Goal: Complete application form

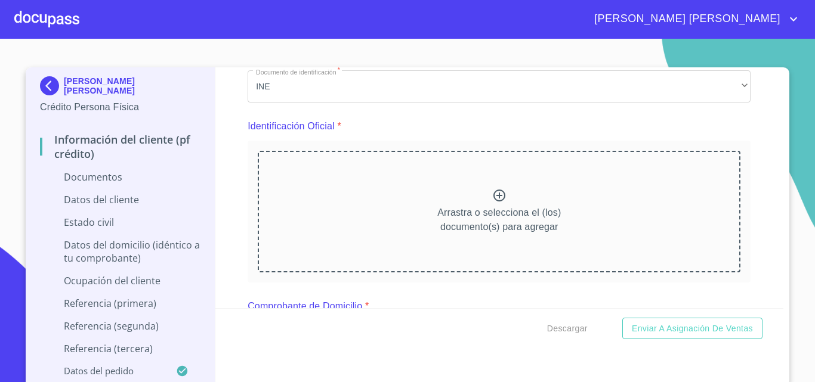
scroll to position [179, 0]
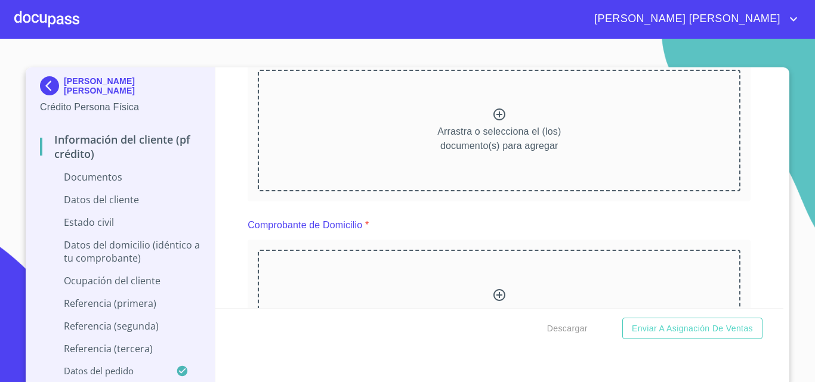
click at [493, 115] on icon at bounding box center [499, 115] width 12 height 12
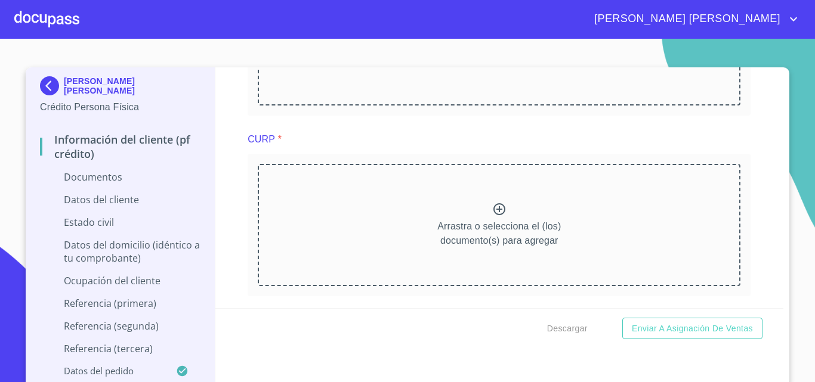
scroll to position [1014, 0]
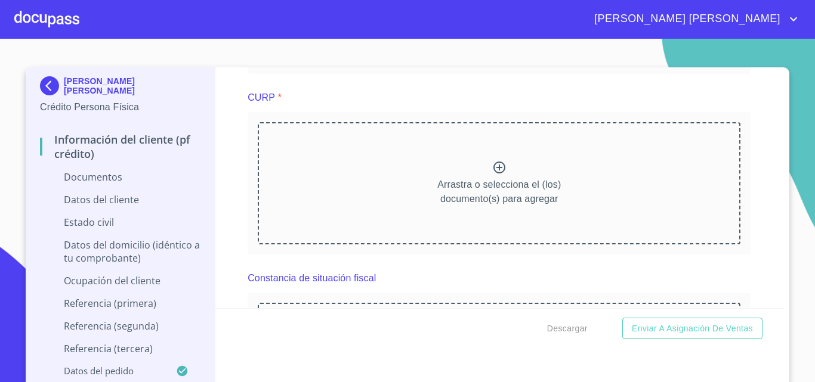
scroll to position [1193, 0]
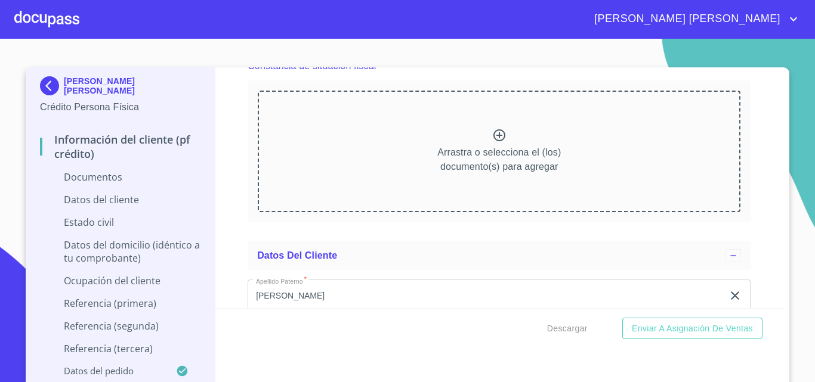
scroll to position [1670, 0]
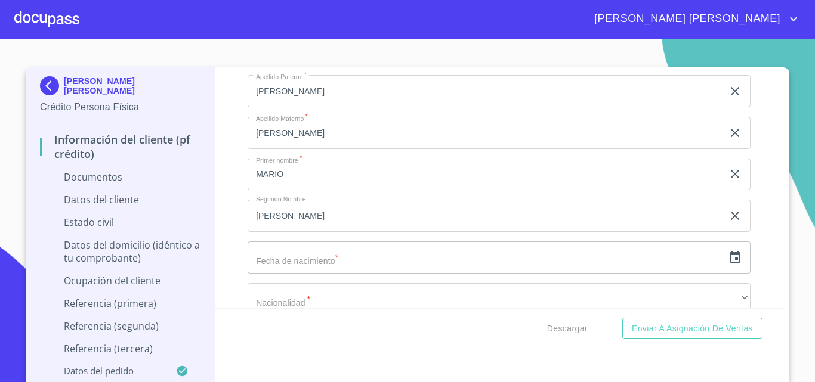
scroll to position [2207, 0]
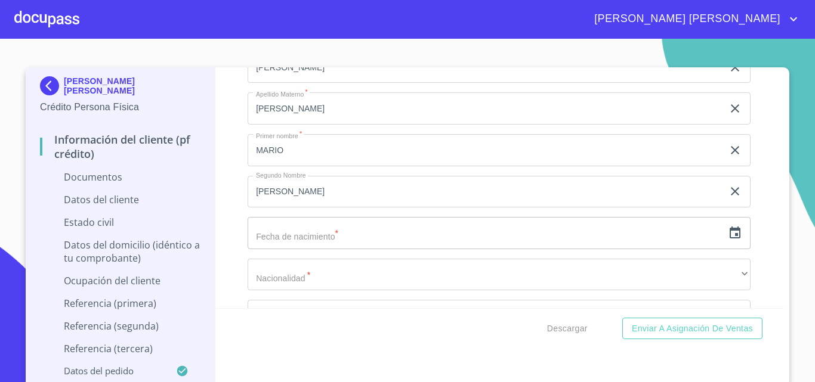
scroll to position [2684, 0]
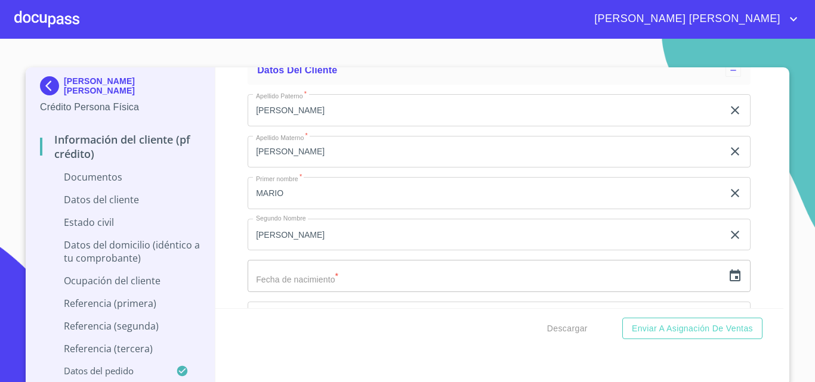
scroll to position [2775, 0]
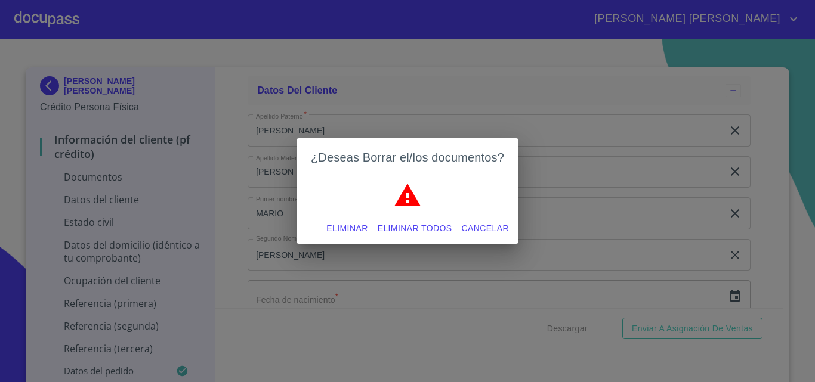
click at [348, 232] on span "Eliminar" at bounding box center [346, 228] width 41 height 15
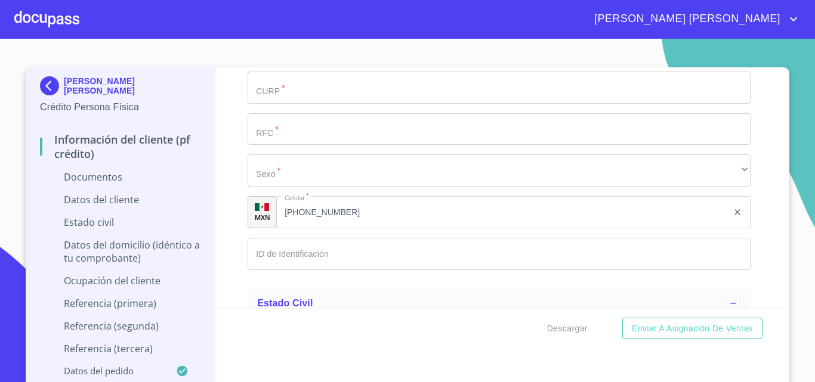
scroll to position [2656, 0]
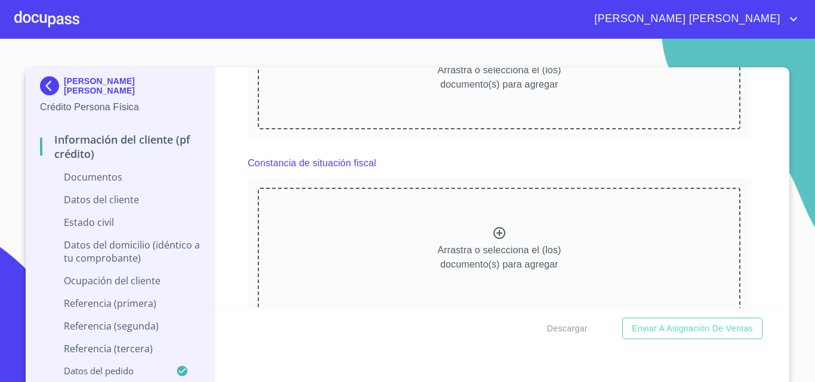
scroll to position [2417, 0]
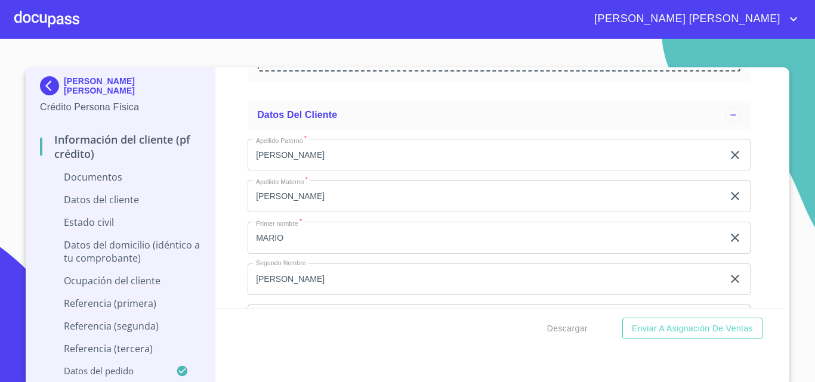
click at [764, 218] on div "Información del cliente (PF crédito) Documentos Documento de identificación   *…" at bounding box center [499, 187] width 568 height 241
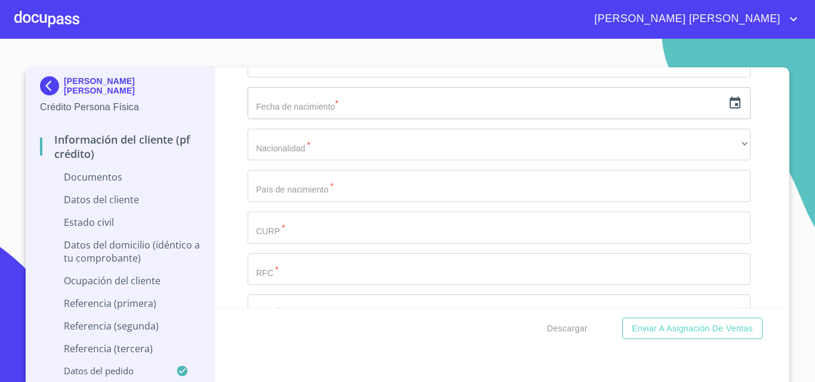
scroll to position [2656, 0]
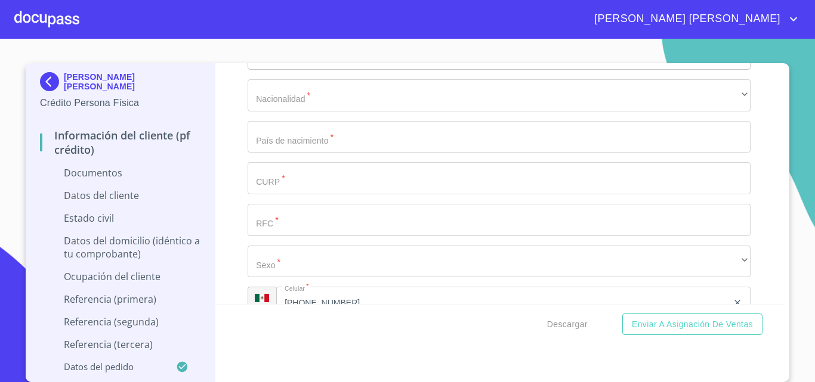
scroll to position [3192, 0]
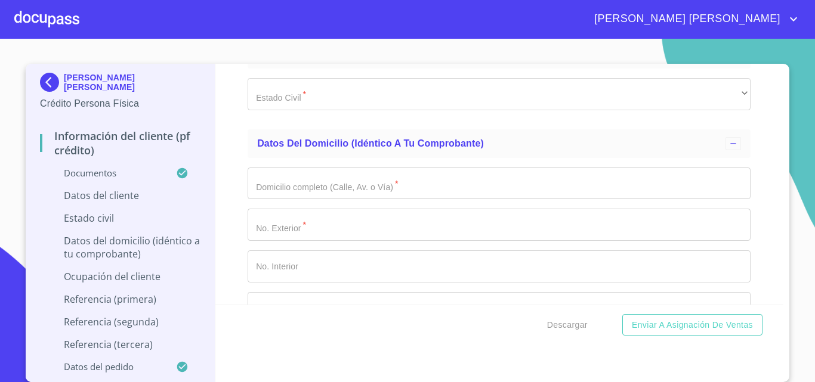
scroll to position [3669, 0]
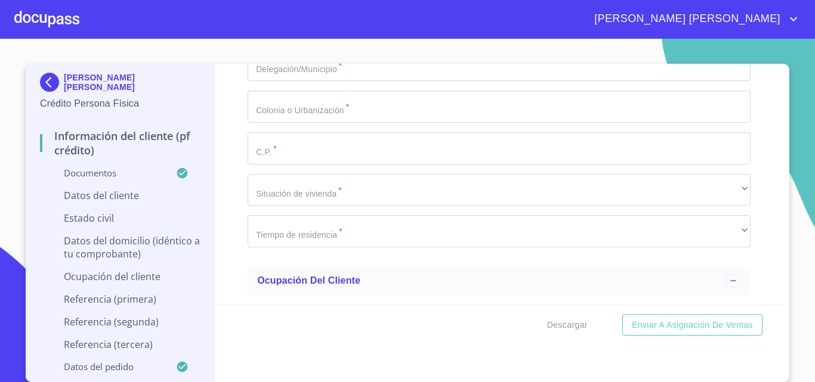
scroll to position [4388, 0]
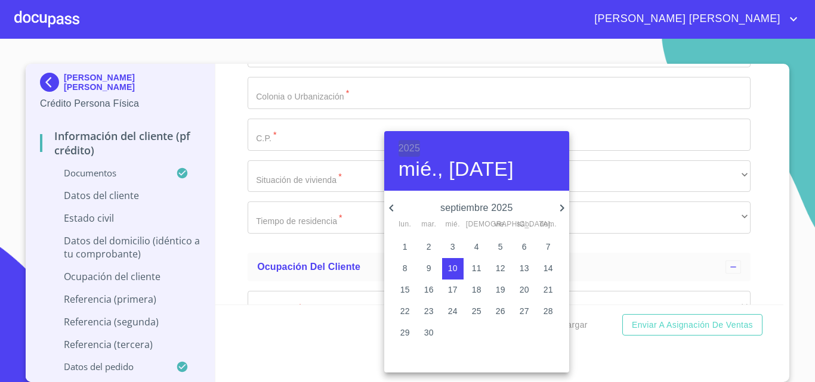
click at [410, 146] on h6 "2025" at bounding box center [408, 148] width 21 height 17
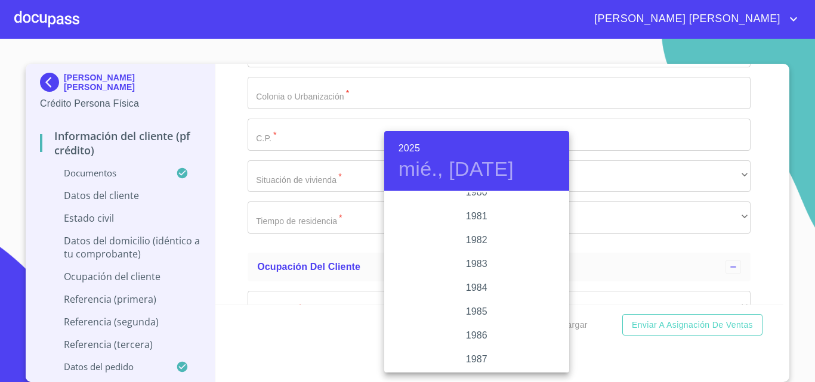
scroll to position [1300, 0]
click at [465, 213] on div "1980" at bounding box center [476, 217] width 185 height 24
type input "10 de sep. de 1980"
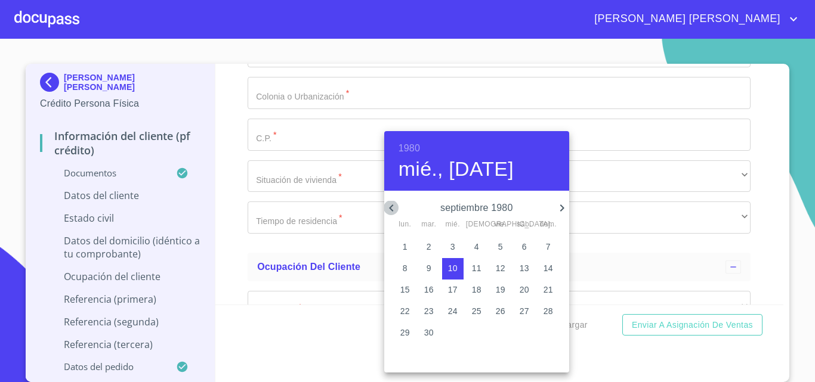
click at [392, 201] on icon "button" at bounding box center [391, 208] width 14 height 14
click at [392, 206] on icon "button" at bounding box center [391, 208] width 14 height 14
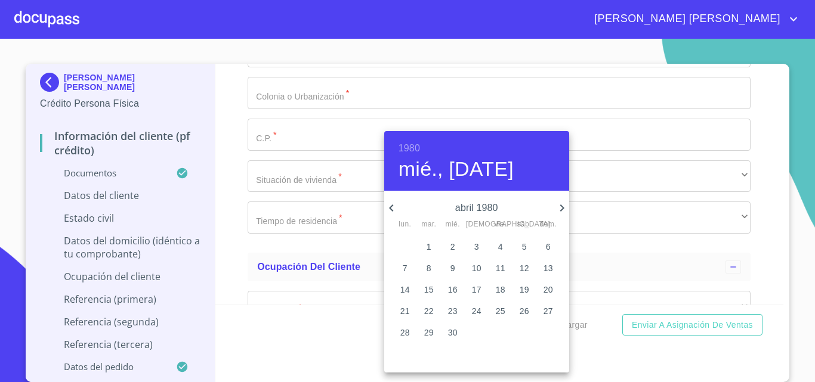
click at [428, 246] on p "1" at bounding box center [428, 247] width 5 height 12
type input "1 de abr. de 1980"
click at [311, 216] on div at bounding box center [407, 191] width 815 height 382
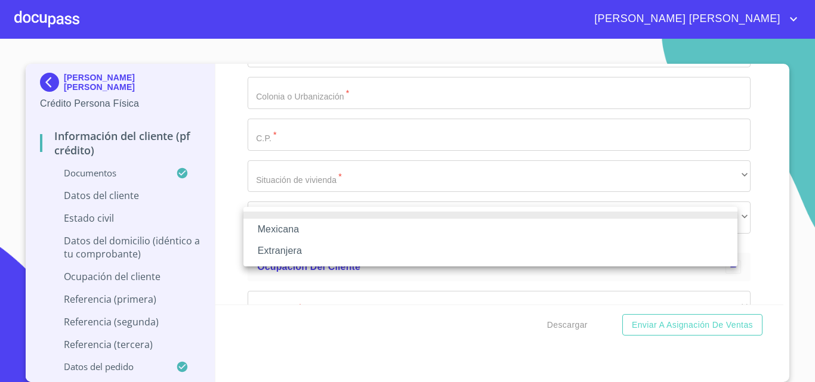
click at [291, 230] on li "Mexicana" at bounding box center [490, 229] width 494 height 21
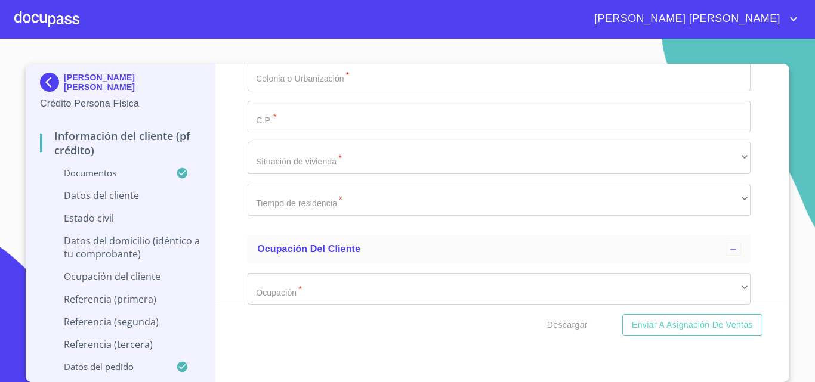
scroll to position [4445, 0]
type input "[GEOGRAPHIC_DATA]"
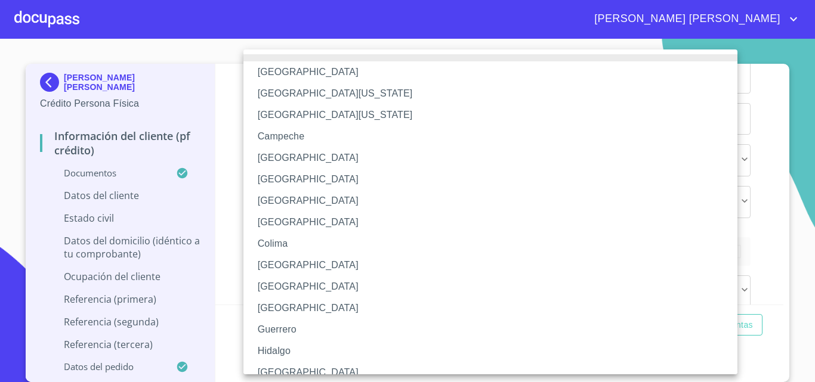
scroll to position [9, 0]
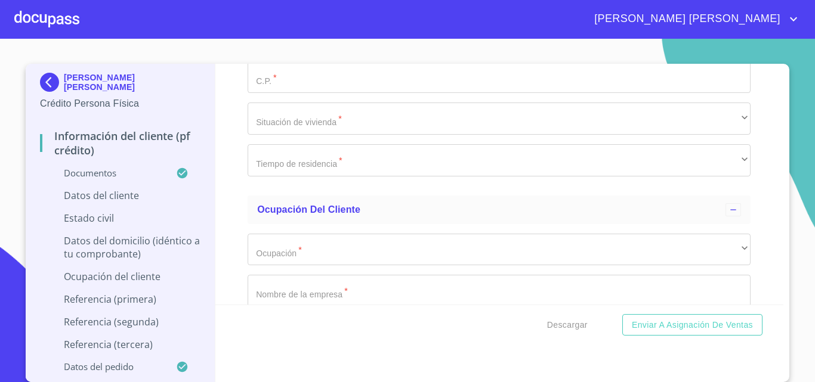
scroll to position [4504, 0]
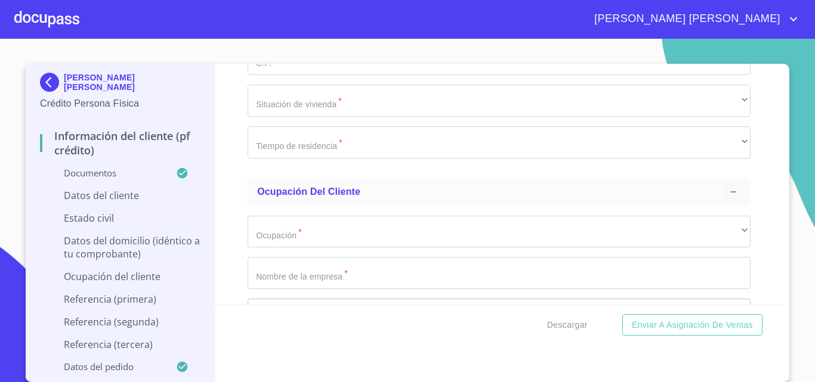
paste input "SAFM800401HDFNRR05"
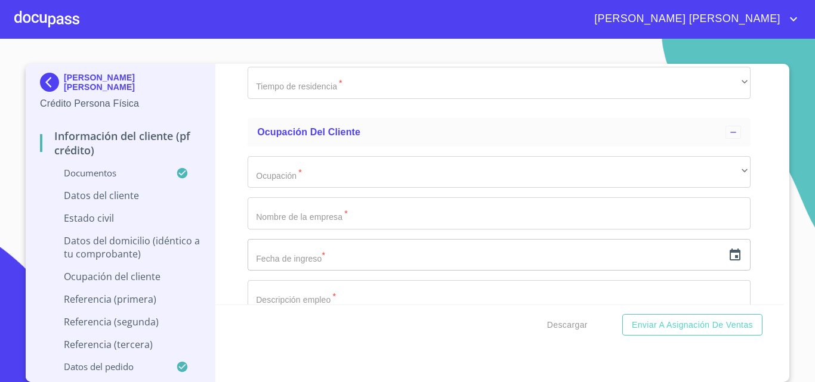
type input "SAFM800401HDFNRR05"
paste input "SAFM8004012X0"
type input "SAFM8004012X0"
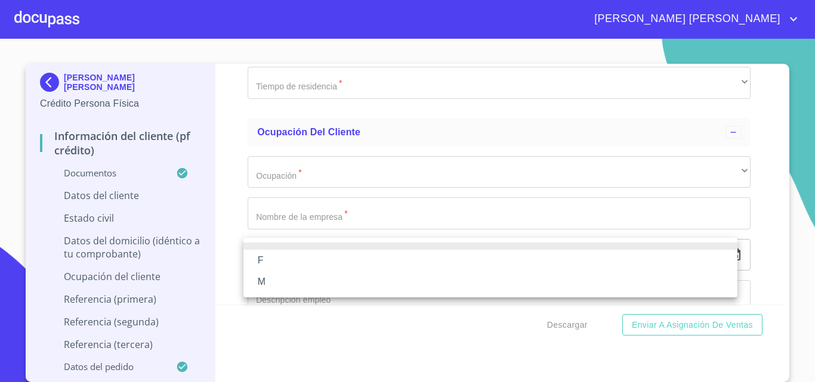
click at [273, 283] on li "M" at bounding box center [490, 281] width 494 height 21
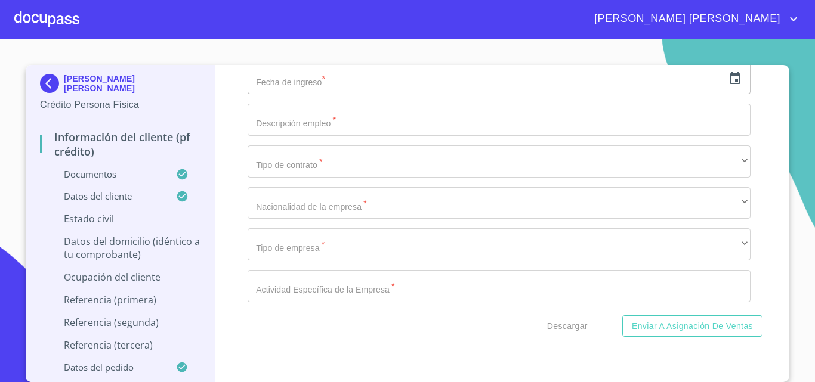
scroll to position [4743, 0]
type input "1449702676"
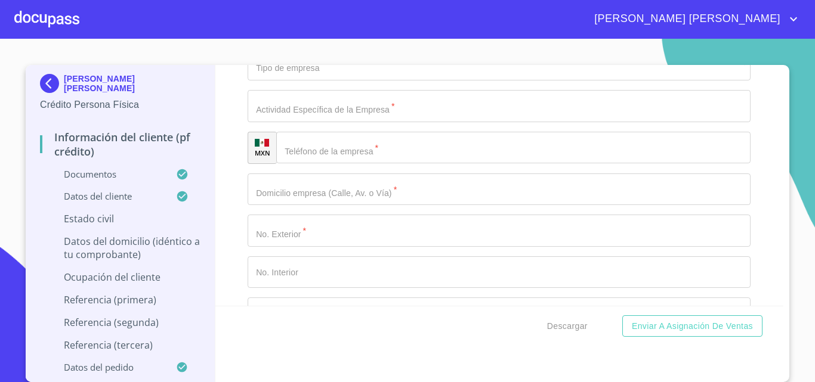
scroll to position [4862, 0]
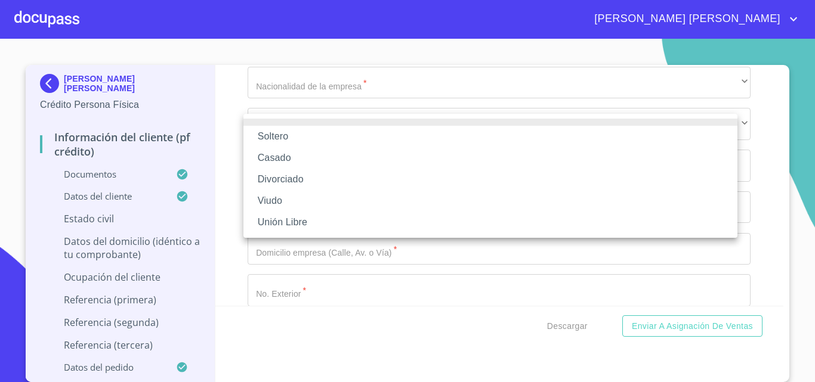
click at [299, 160] on li "Casado" at bounding box center [490, 157] width 494 height 21
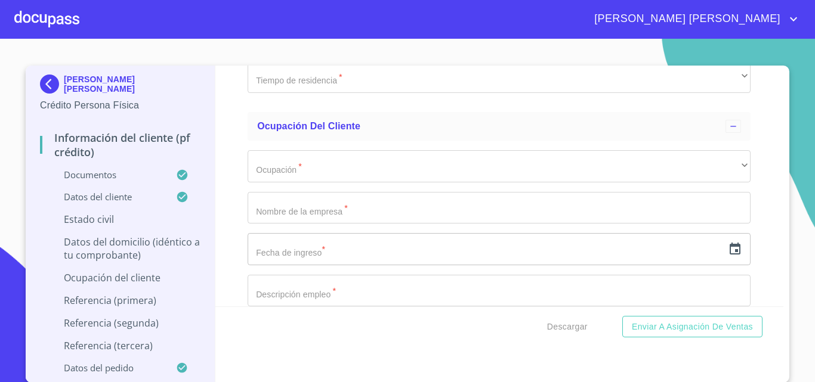
scroll to position [2, 0]
paste input "[PERSON_NAME] [PERSON_NAME]"
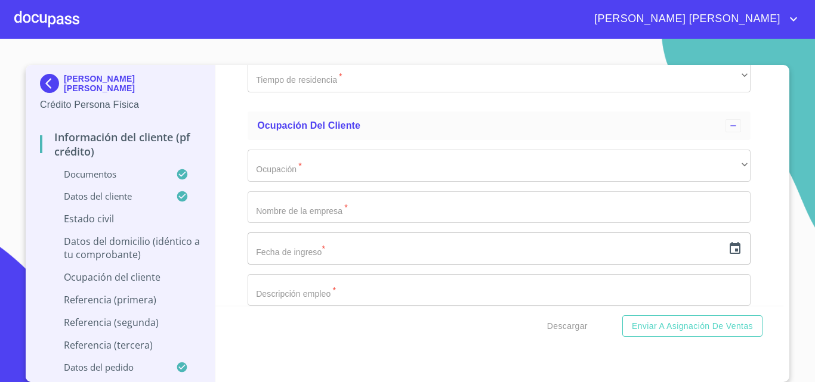
type input "[PERSON_NAME]"
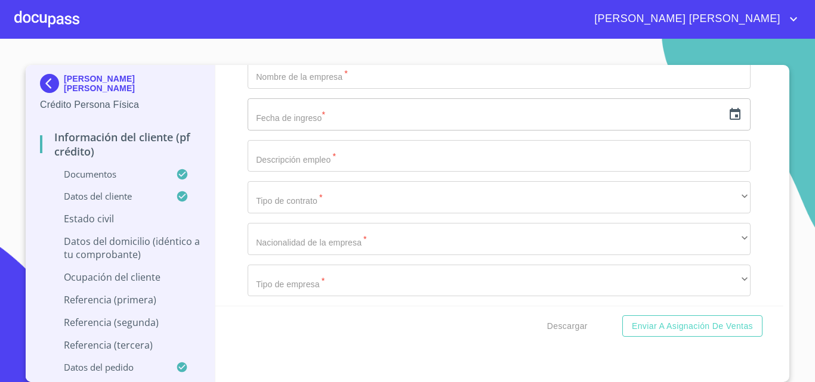
scroll to position [5105, 0]
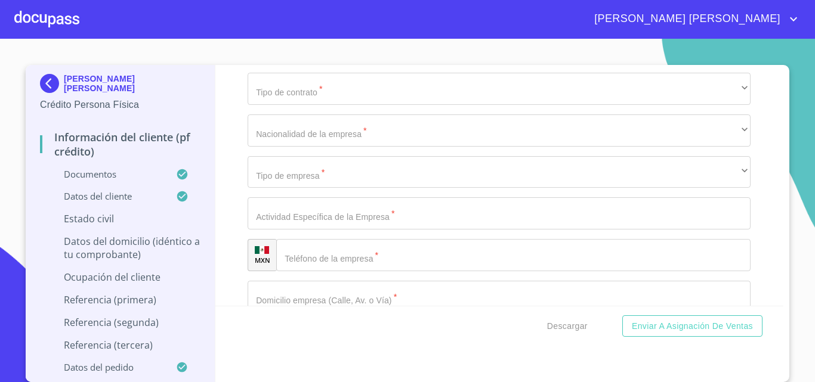
type input "JAZMIN"
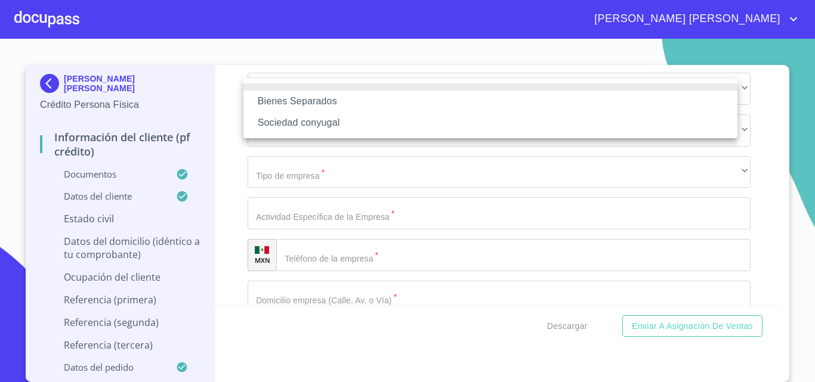
click at [307, 105] on li "Bienes Separados" at bounding box center [490, 101] width 494 height 21
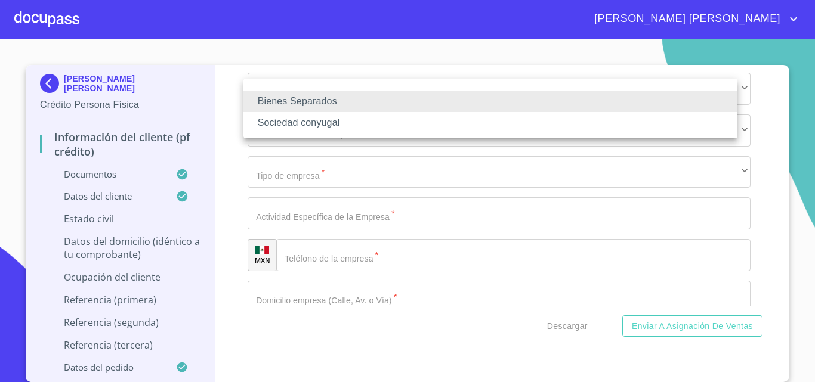
click at [324, 123] on li "Sociedad conyugal" at bounding box center [490, 122] width 494 height 21
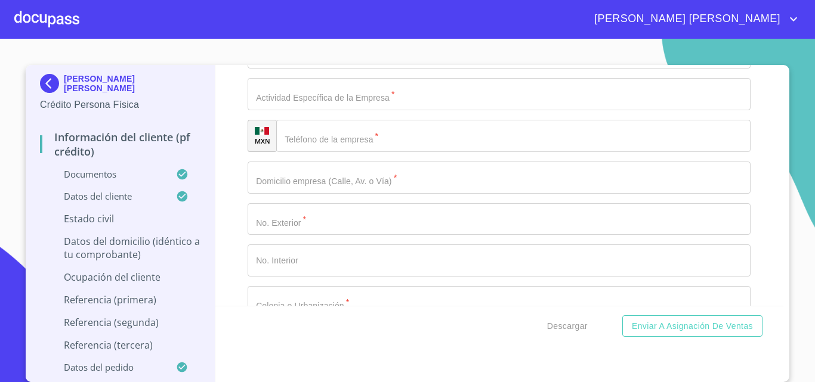
type input "0"
paste input "C [GEOGRAPHIC_DATA] 242"
type input "C [GEOGRAPHIC_DATA] 242"
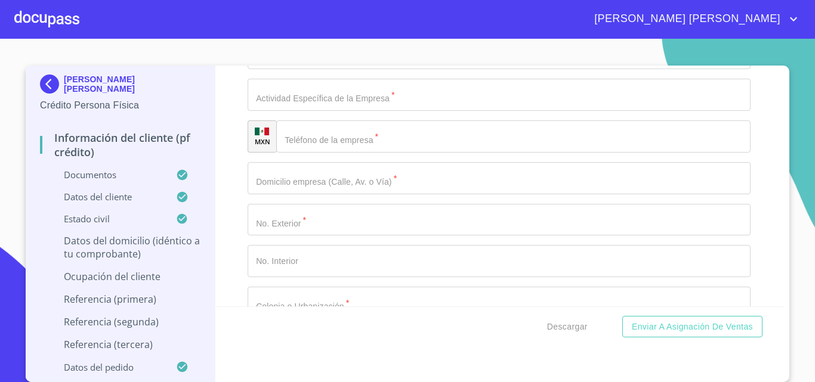
type input "242"
type input "C CERRO [GEOGRAPHIC_DATA]"
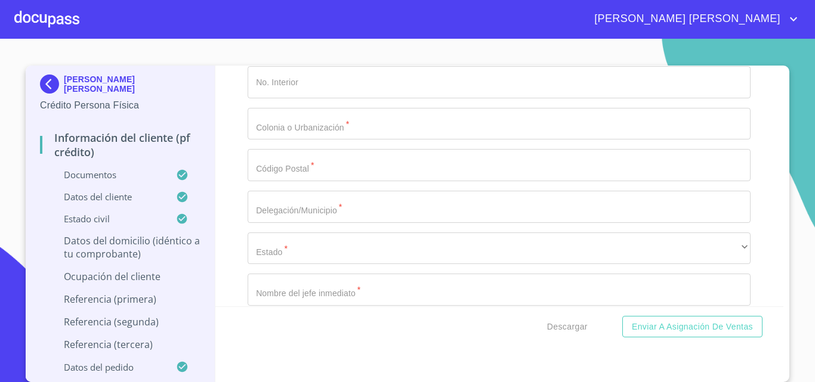
scroll to position [5344, 0]
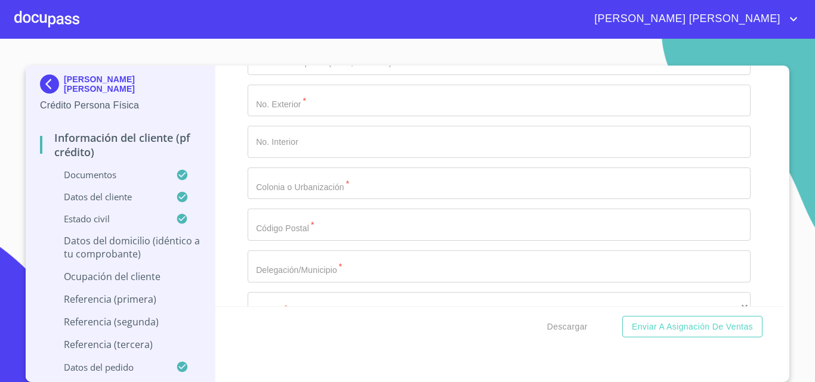
type input "[GEOGRAPHIC_DATA][PERSON_NAME]. CHULAVISTA"
type input "[GEOGRAPHIC_DATA]"
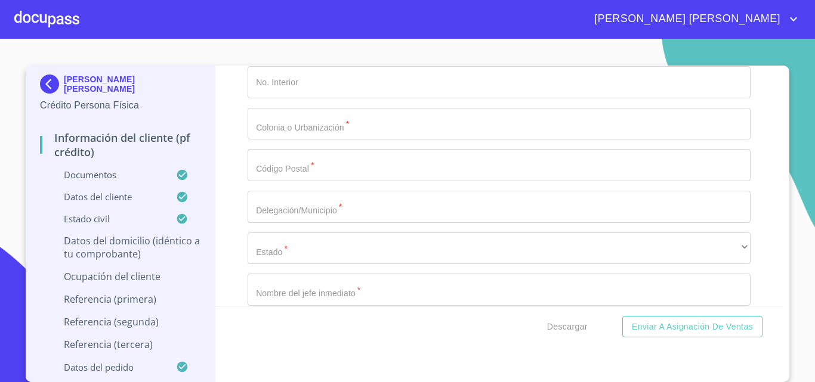
paste input "TLAJOMULCO DE ZU#IGA"
type input "TLAJOMULCO DE ZUÑIGA"
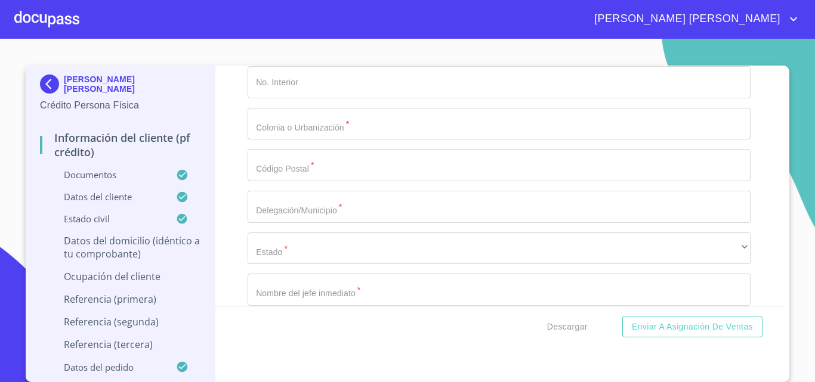
paste input "FRACC CHULAVISTA ET 7"
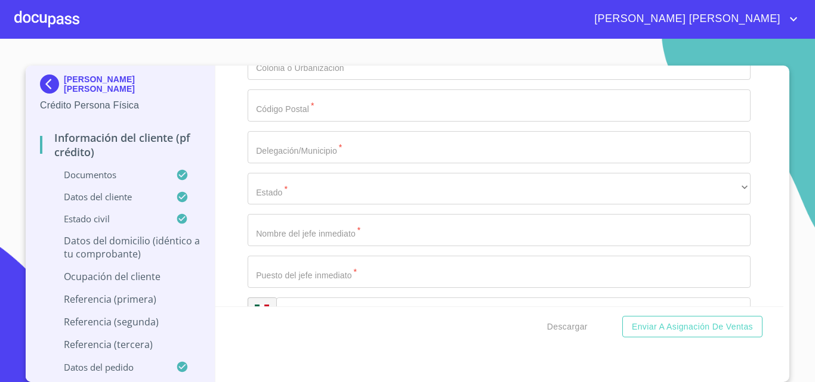
type input "FRACC CHULAVISTA ET 7"
type input "45653"
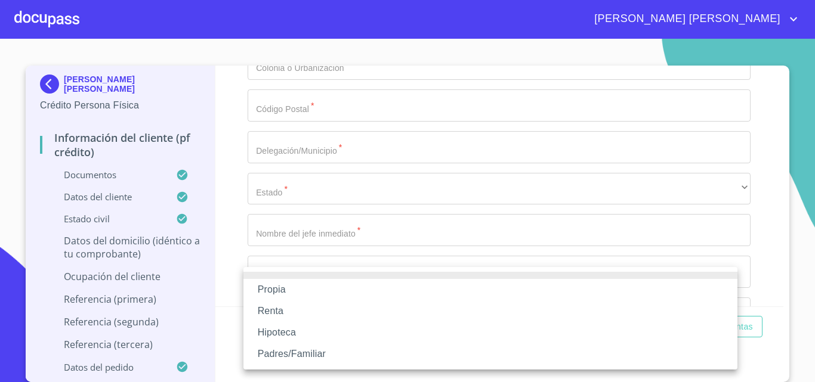
click at [277, 287] on li "Propia" at bounding box center [490, 289] width 494 height 21
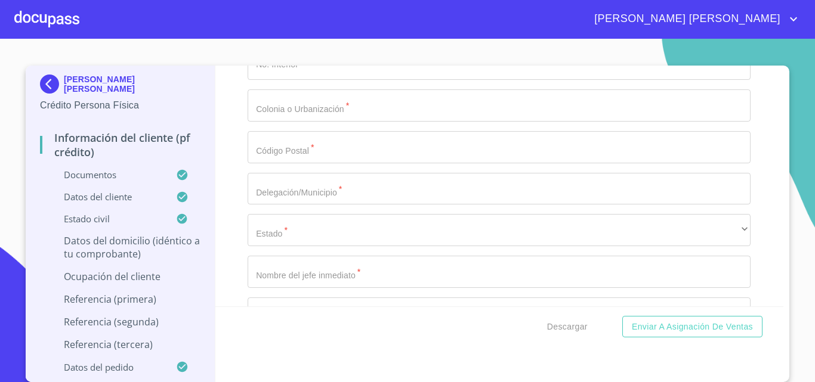
scroll to position [5582, 0]
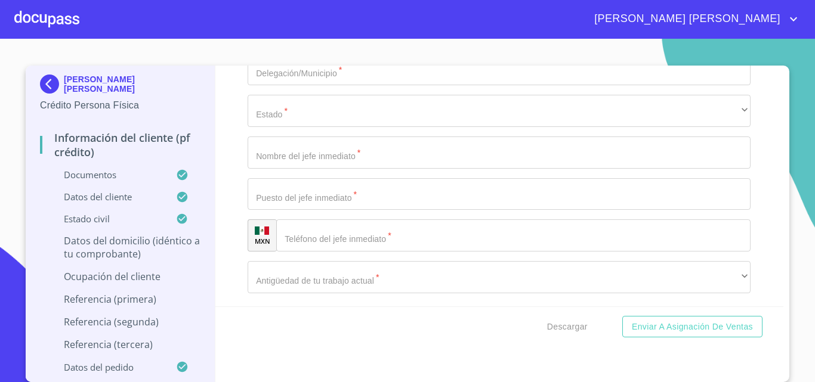
type input "$5"
type input "$300,000"
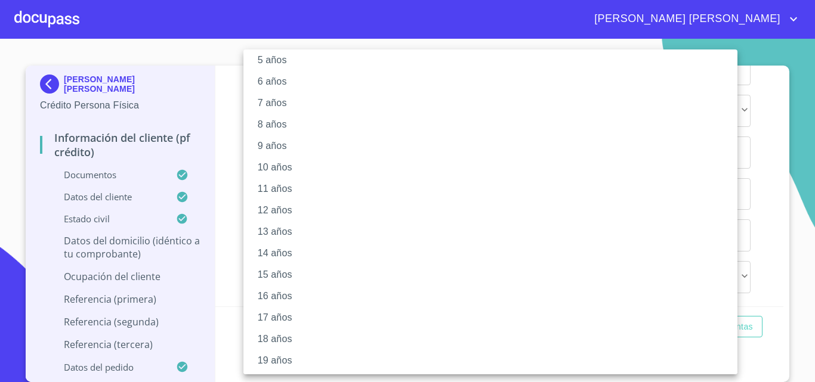
scroll to position [143, 0]
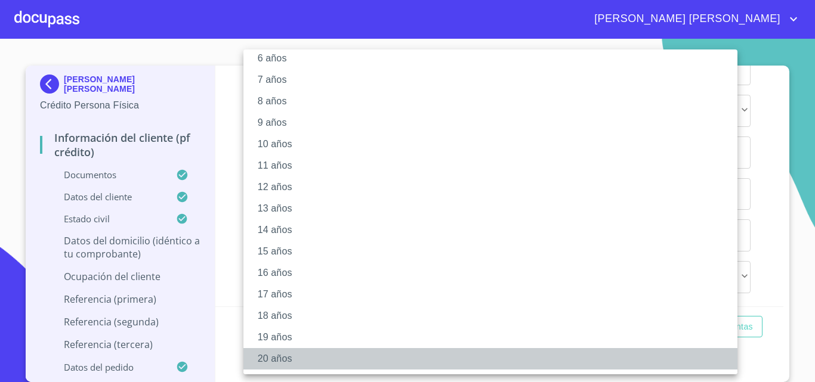
click at [271, 360] on li "20 años" at bounding box center [494, 358] width 503 height 21
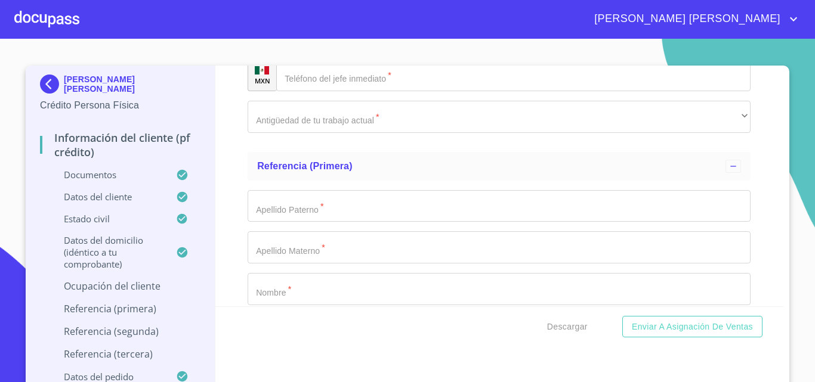
scroll to position [5761, 0]
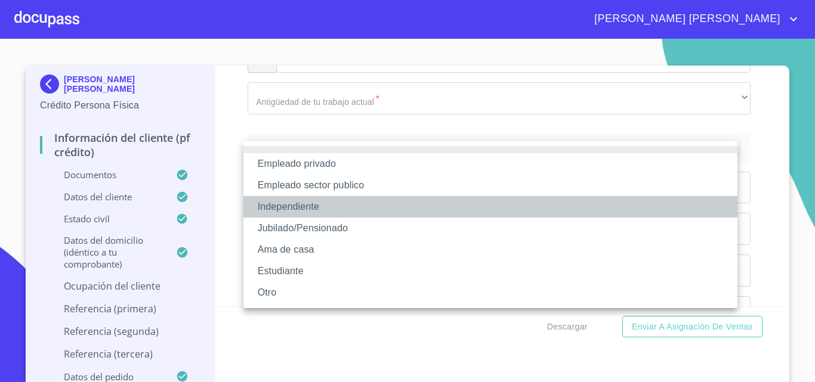
click at [293, 208] on li "Independiente" at bounding box center [490, 206] width 494 height 21
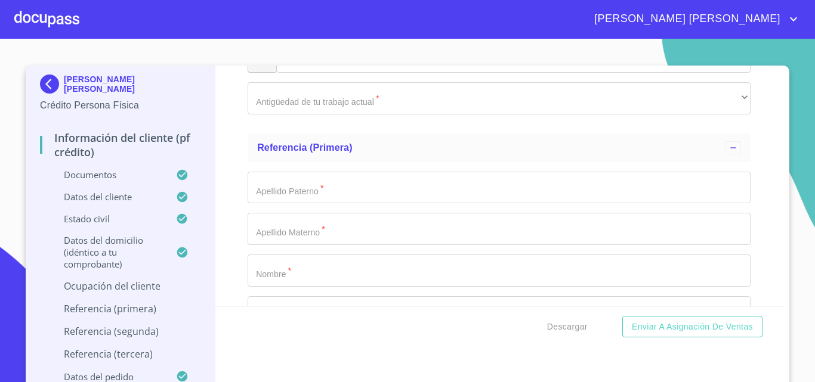
paste input "Ferretería y materiales Aqua"
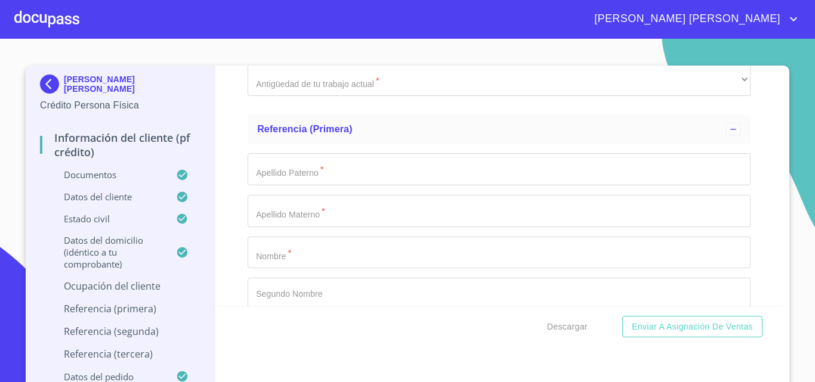
type input "Ferretería y materiales Aqua"
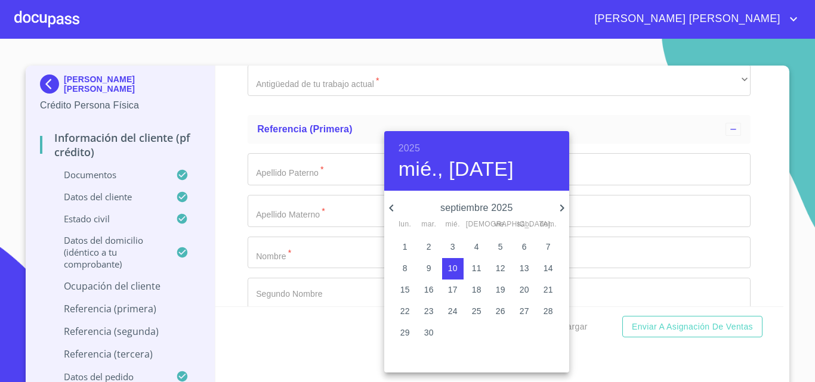
click at [413, 148] on h6 "2025" at bounding box center [408, 148] width 21 height 17
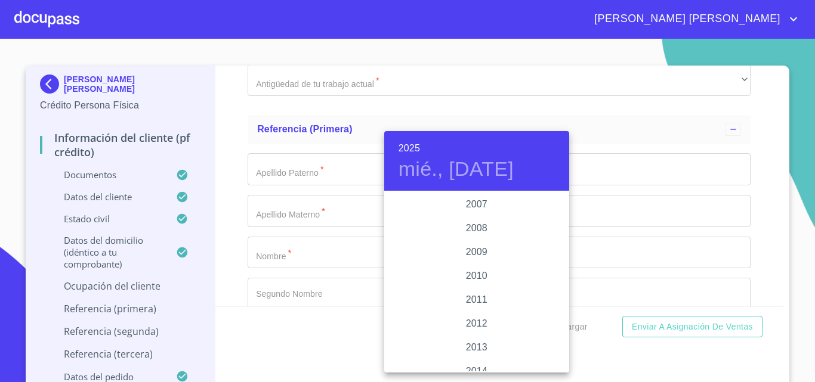
scroll to position [1896, 0]
click at [476, 219] on div "2005" at bounding box center [476, 217] width 185 height 24
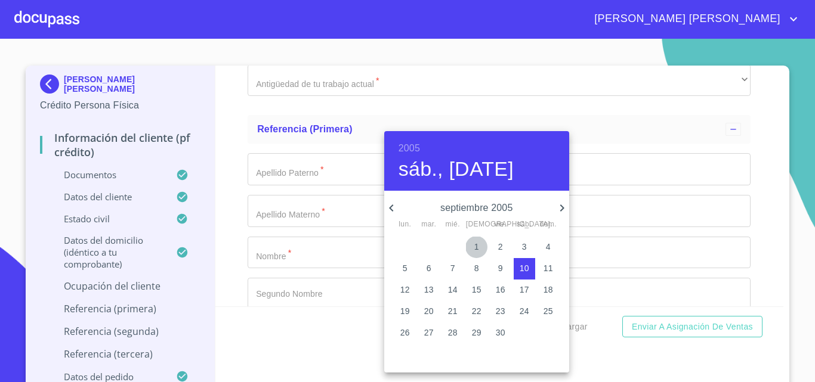
click at [471, 241] on span "1" at bounding box center [476, 247] width 21 height 12
type input "1 de sep. de 2005"
click at [296, 265] on div at bounding box center [407, 191] width 815 height 382
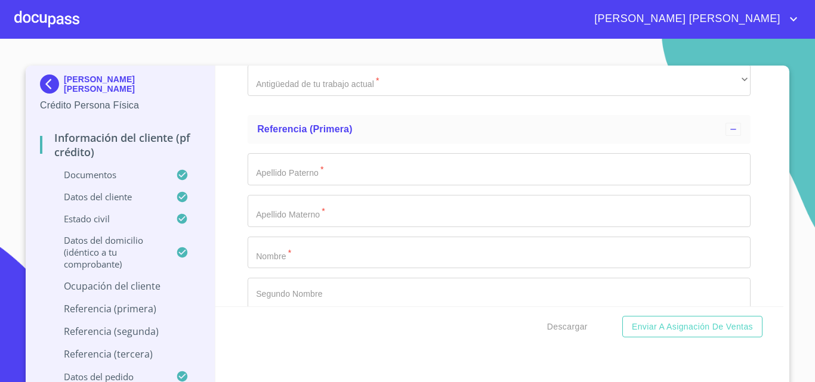
type input "PROPIETARIO"
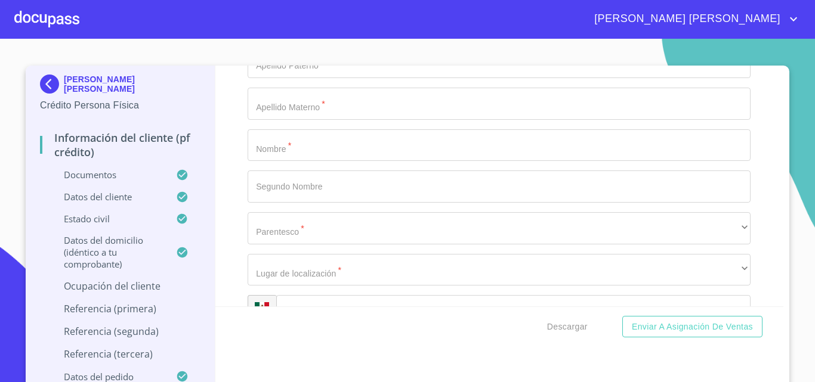
scroll to position [5953, 0]
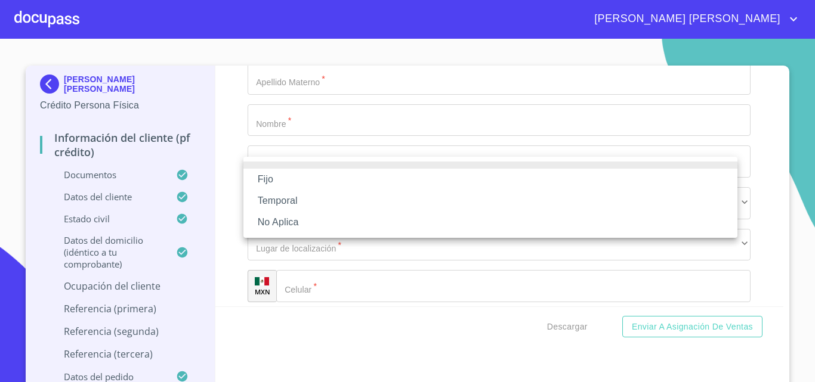
click at [277, 222] on li "No Aplica" at bounding box center [490, 222] width 494 height 21
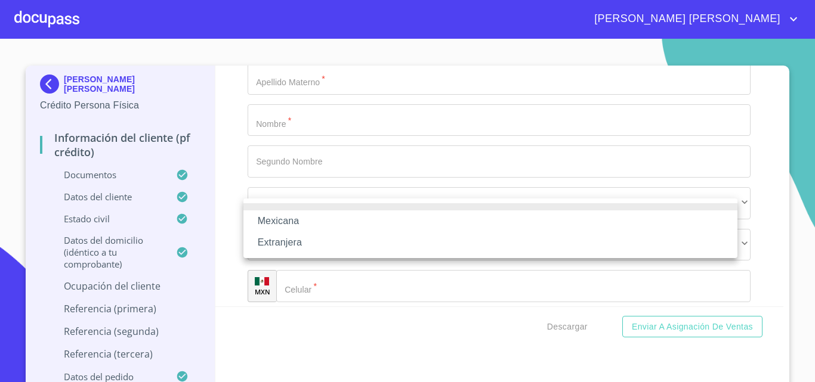
click at [274, 217] on li "Mexicana" at bounding box center [490, 221] width 494 height 21
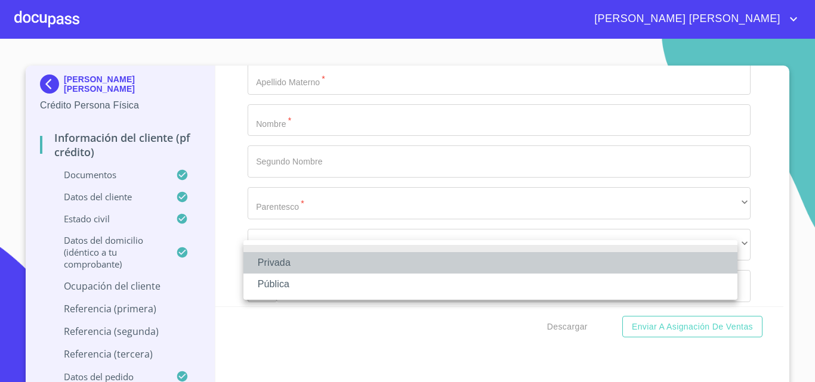
click at [292, 261] on li "Privada" at bounding box center [490, 262] width 494 height 21
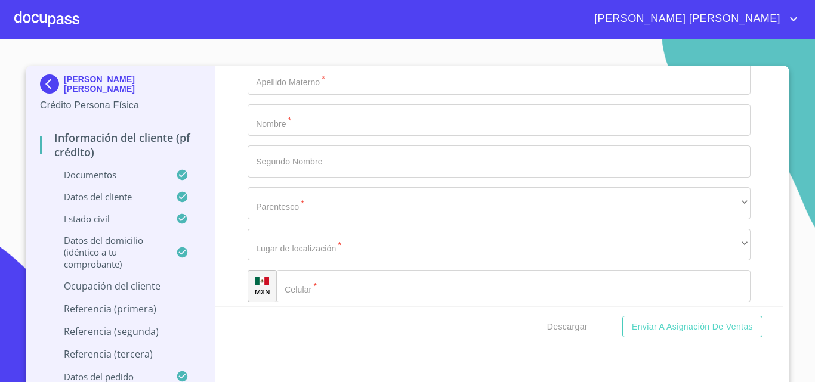
scroll to position [6072, 0]
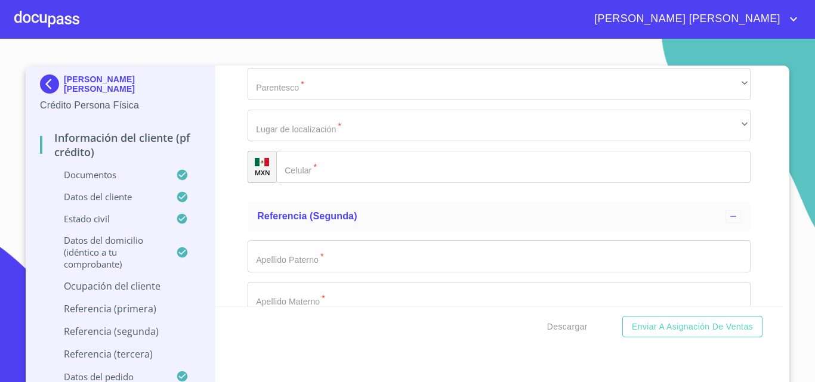
paste input "Ferretería y materiales Aqua"
type input "Ferretería y materiales"
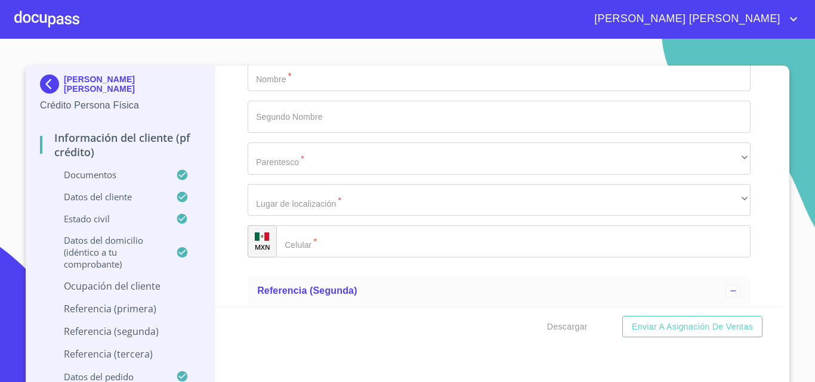
scroll to position [5893, 0]
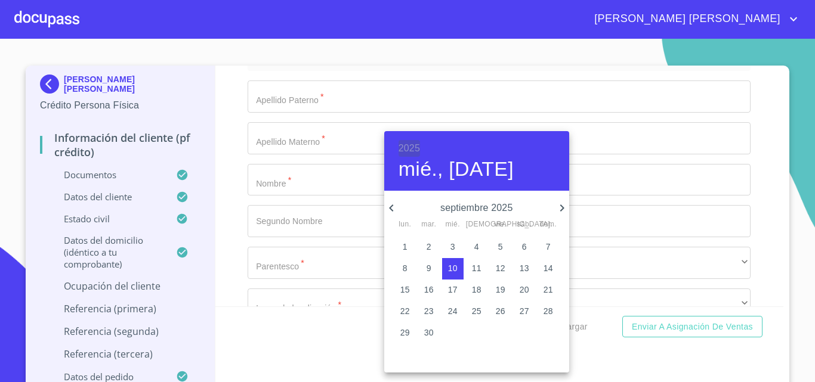
click at [408, 142] on h6 "2025" at bounding box center [408, 148] width 21 height 17
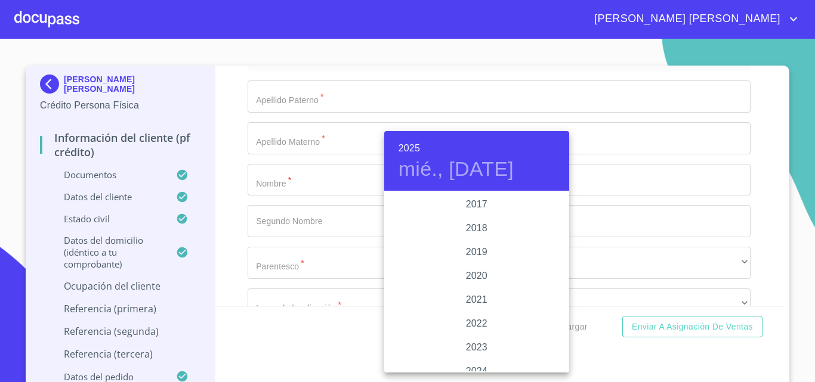
scroll to position [2135, 0]
click at [488, 218] on div "2015" at bounding box center [476, 217] width 185 height 24
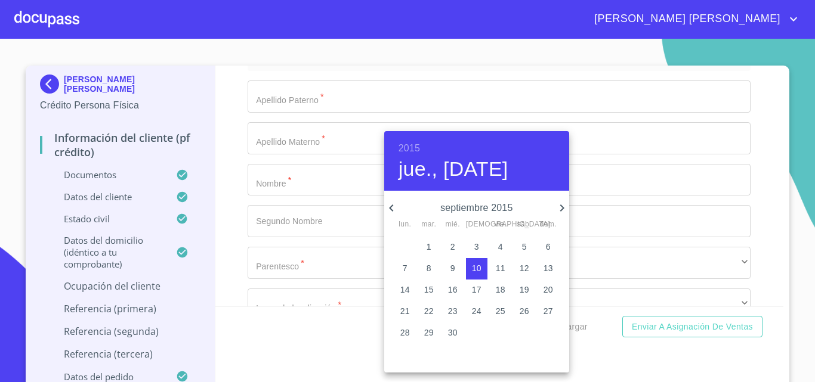
click at [447, 248] on span "2" at bounding box center [452, 247] width 21 height 12
click at [436, 248] on span "1" at bounding box center [428, 247] width 21 height 12
type input "1 de sep. de 2015"
click at [319, 183] on div at bounding box center [407, 191] width 815 height 382
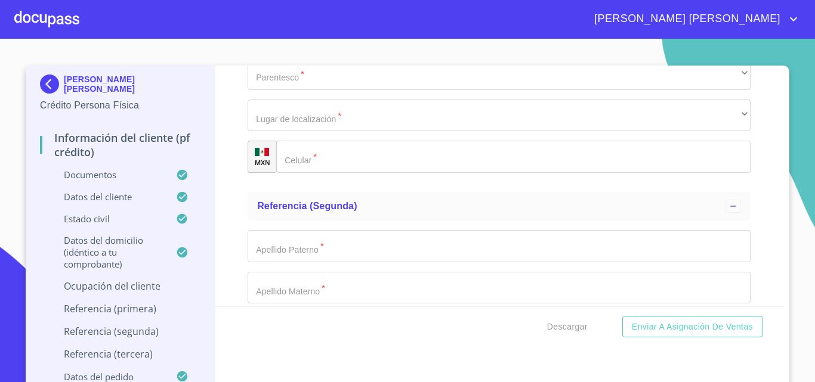
scroll to position [6100, 0]
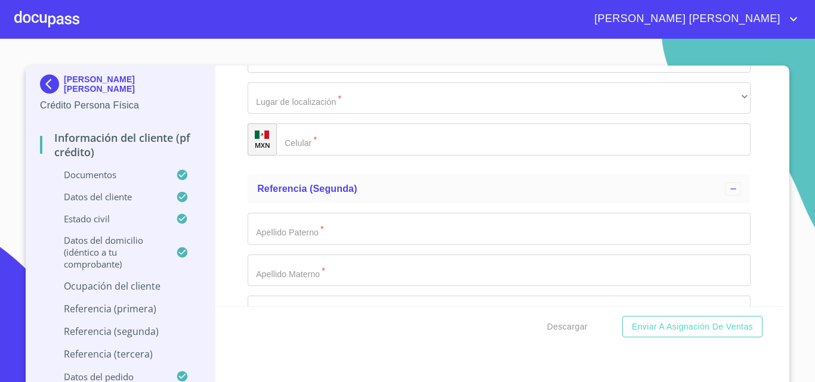
paste input "[PHONE_NUMBER]"
type input "[PHONE_NUMBER]"
paste input "LAGO NESS"
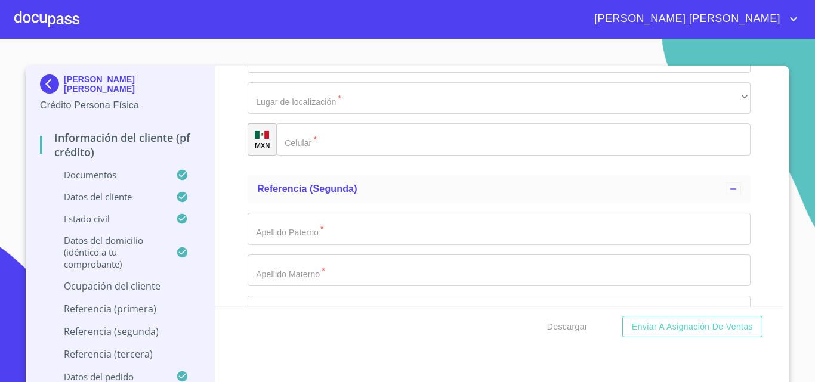
type input "LAGO NESS"
paste input "33-2"
type input "33-2"
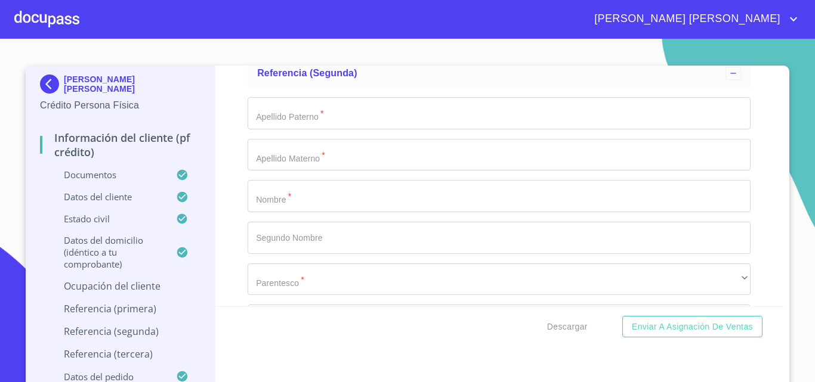
scroll to position [6279, 0]
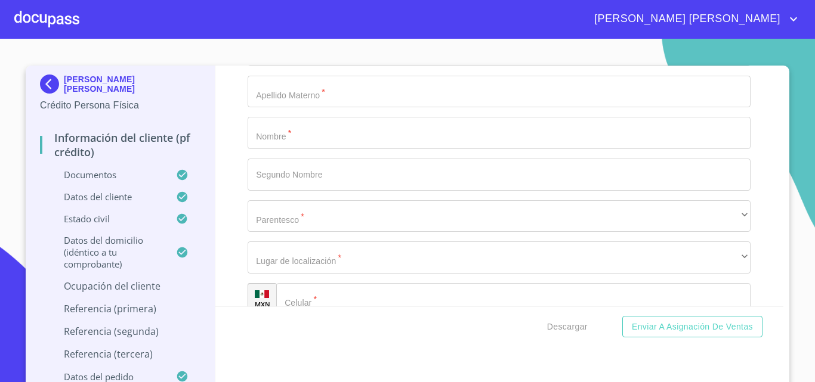
paste input "[GEOGRAPHIC_DATA]"
type input "[GEOGRAPHIC_DATA]"
paste input "45653"
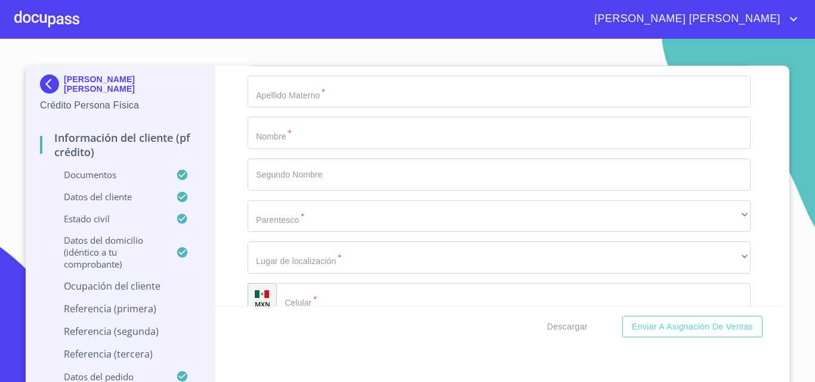
type input "45653"
paste input "TLAJOMULCO DE ZUÑIGA"
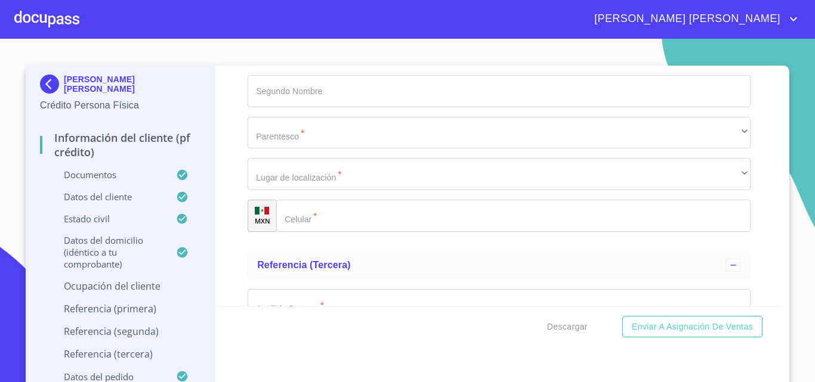
scroll to position [6398, 0]
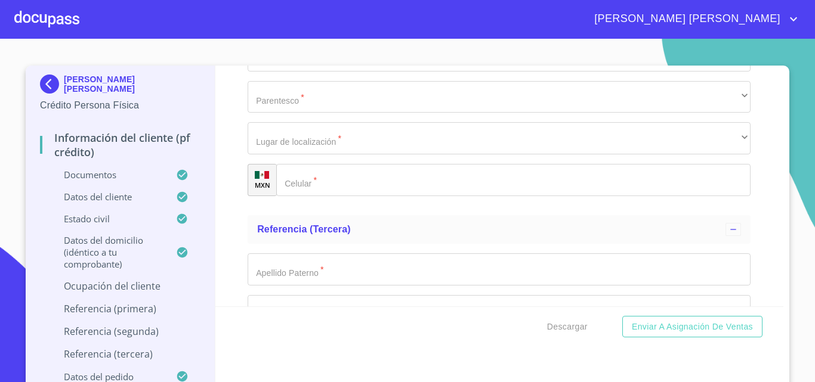
type input "TLAJOMULCO DE ZUÑIGA"
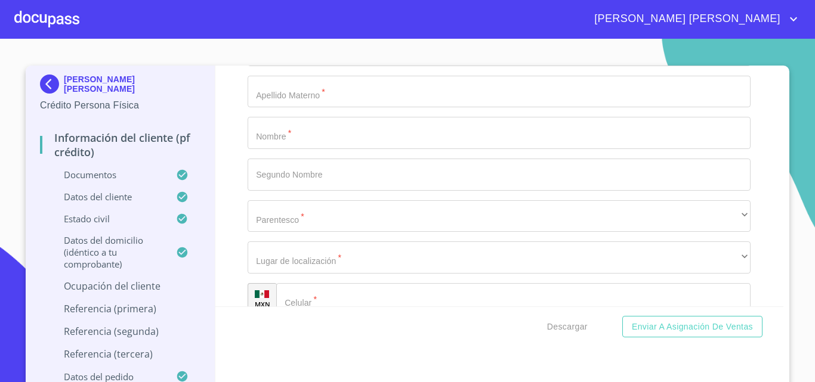
scroll to position [6517, 0]
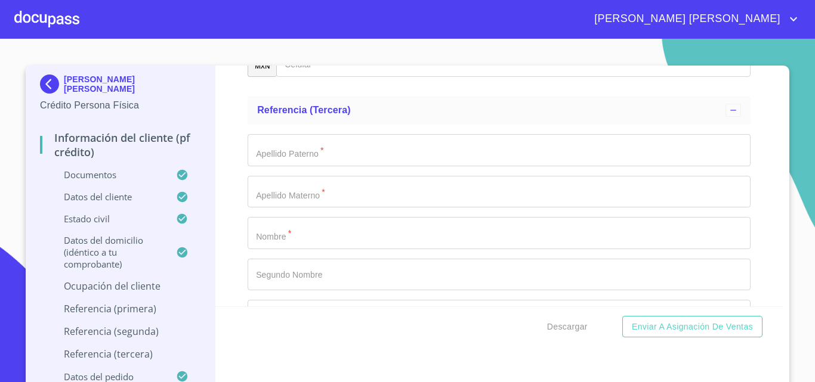
paste input "[PERSON_NAME]"
type input "[PERSON_NAME] [PERSON_NAME]"
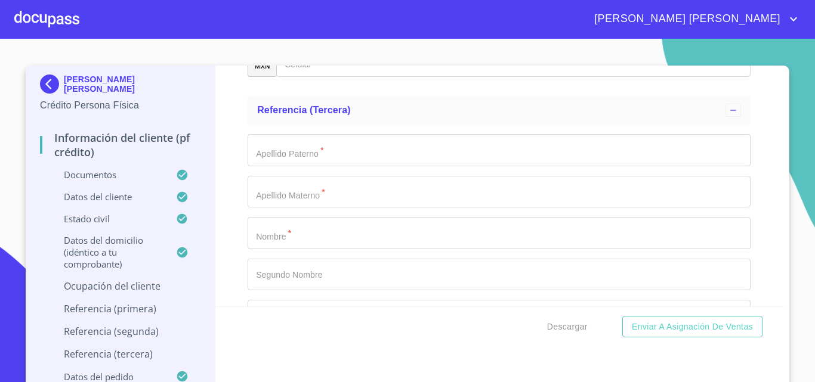
type input "PROPIETARIO"
paste input "[PHONE_NUMBER]"
type input "[PHONE_NUMBER]"
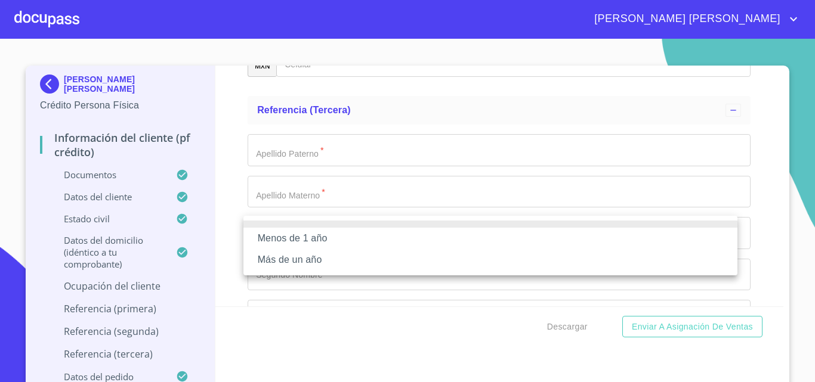
click at [290, 258] on li "Más de un año" at bounding box center [490, 259] width 494 height 21
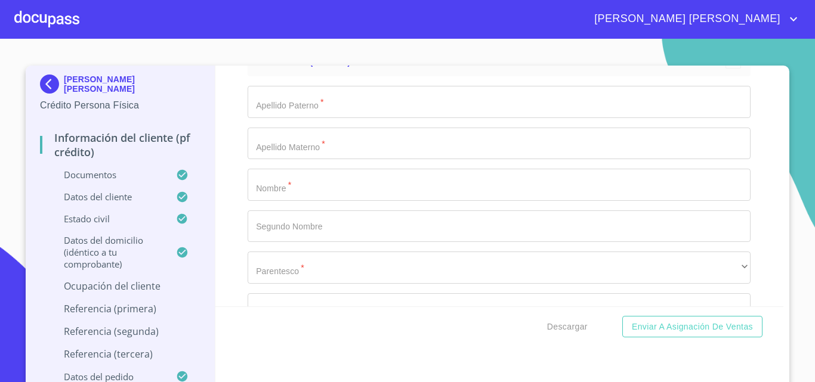
scroll to position [6636, 0]
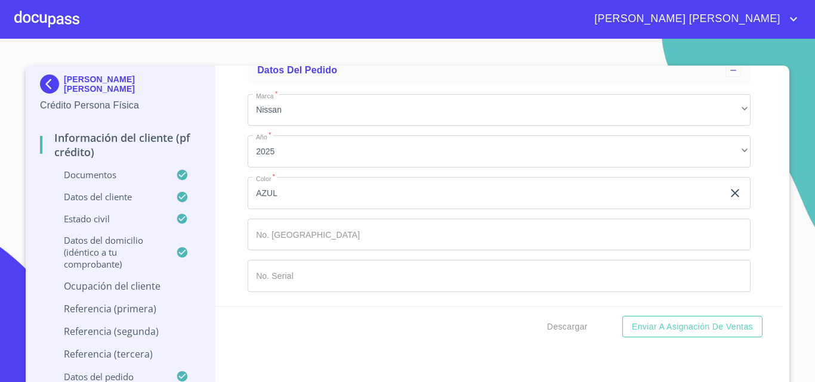
scroll to position [6875, 0]
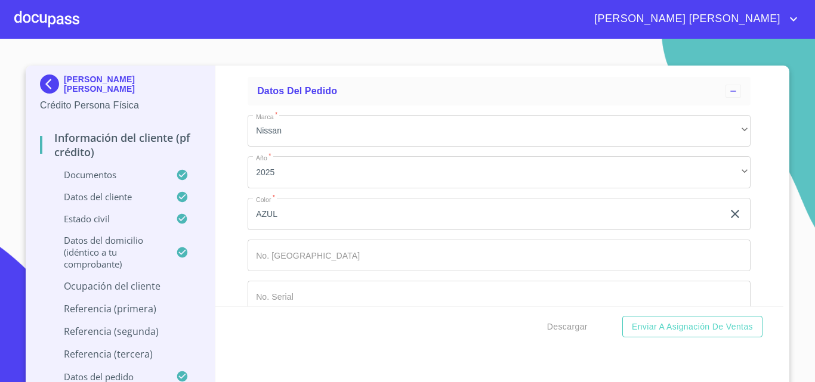
paste input "[PHONE_NUMBER]"
type input "[PHONE_NUMBER]"
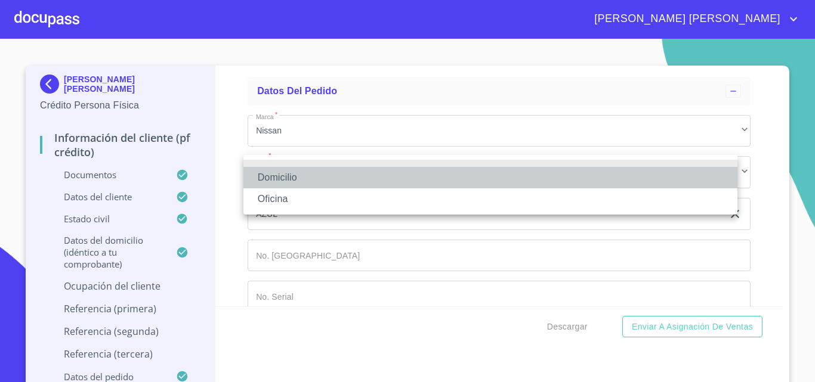
click at [298, 181] on li "Domicilio" at bounding box center [490, 177] width 494 height 21
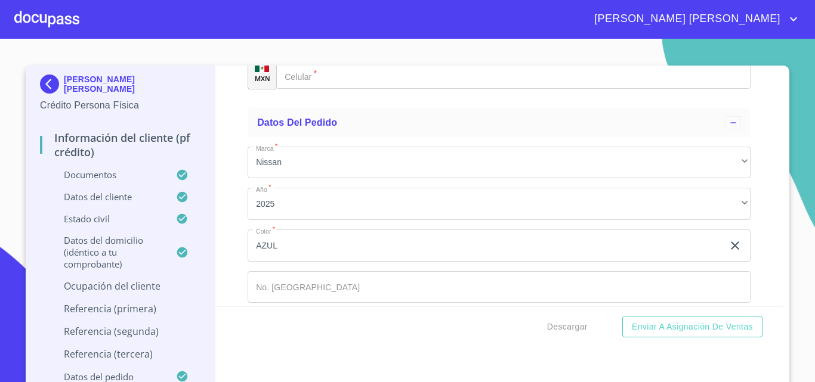
scroll to position [6815, 0]
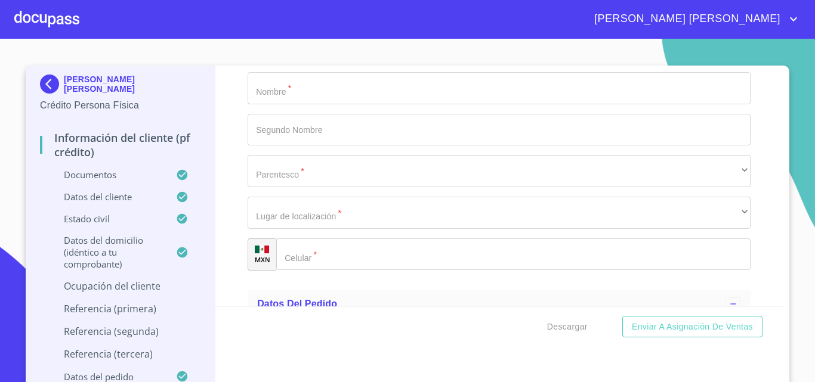
scroll to position [6636, 0]
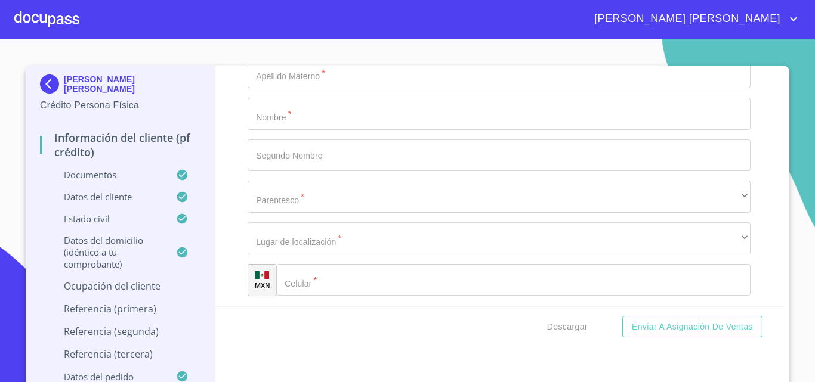
paste input "[PERSON_NAME] [PERSON_NAME]"
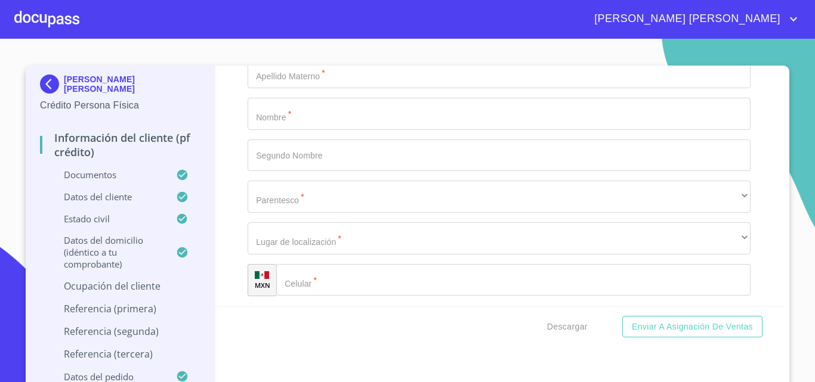
type input "VAZQUEZ"
type input "[PERSON_NAME]"
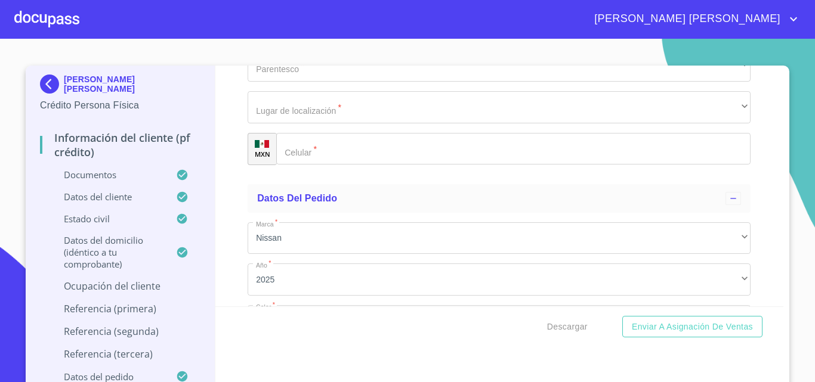
scroll to position [6756, 0]
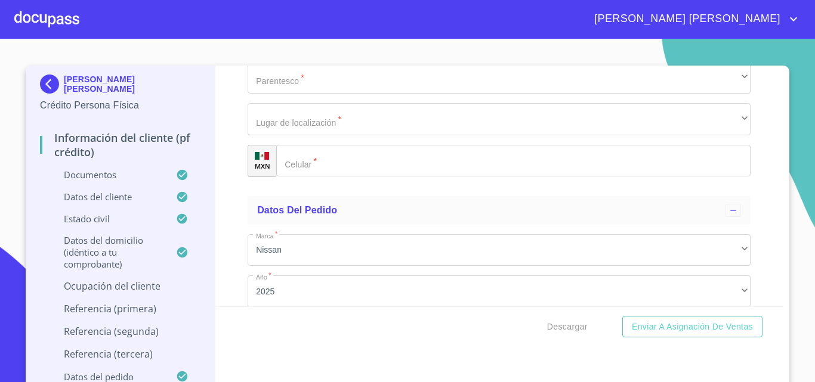
type input "[PERSON_NAME]"
type input "JAZMIN"
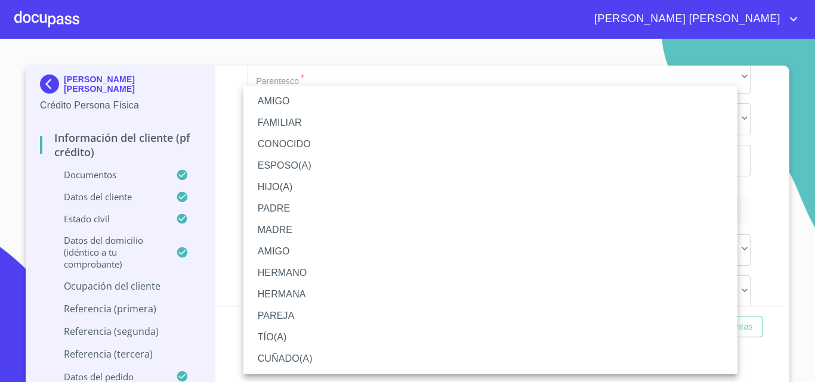
click at [299, 168] on li "ESPOSO(A)" at bounding box center [490, 165] width 494 height 21
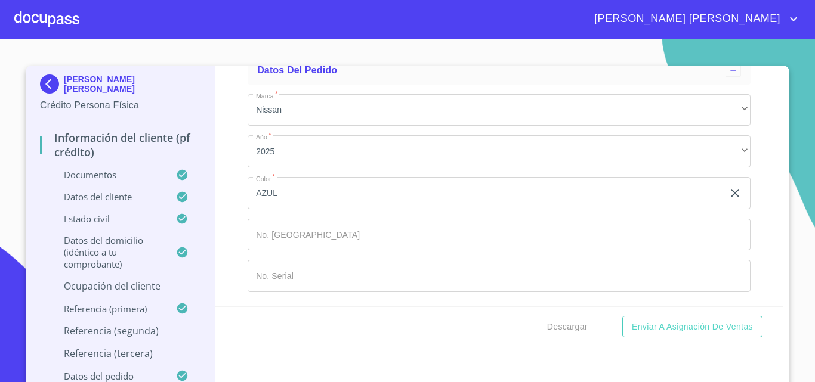
scroll to position [7054, 0]
paste input "[PHONE_NUMBER]"
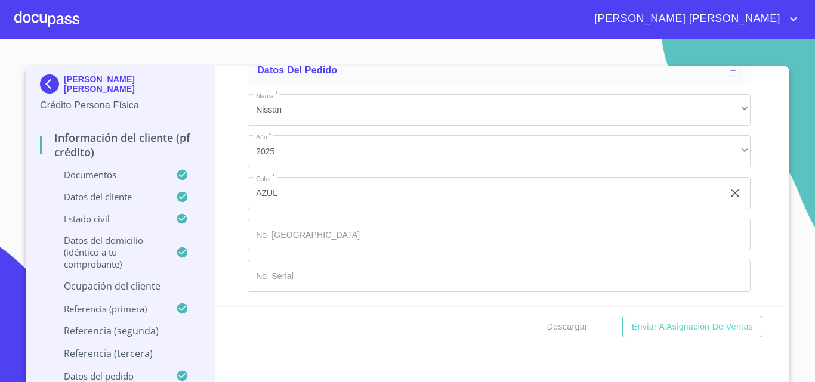
scroll to position [7199, 0]
type input "[PHONE_NUMBER]"
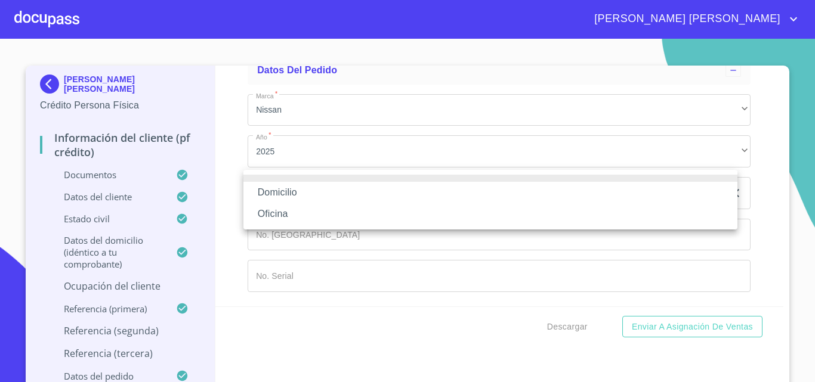
click at [301, 188] on li "Domicilio" at bounding box center [490, 192] width 494 height 21
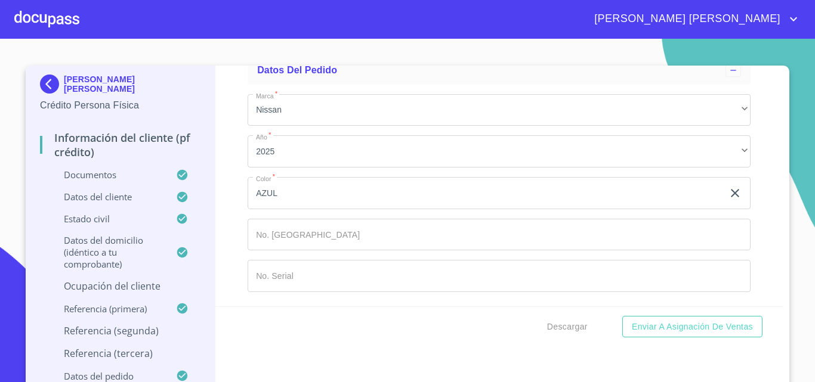
paste input "Ángel [PERSON_NAME] [PERSON_NAME]"
type input "Ángel [PERSON_NAME] [PERSON_NAME]"
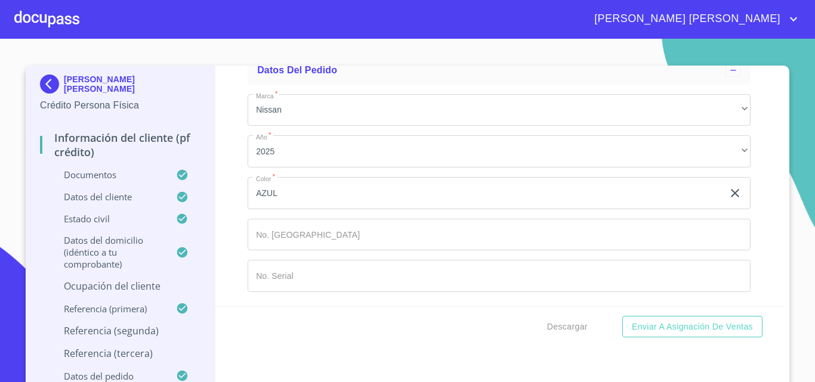
type input "ANGEL"
type input "[PERSON_NAME]"
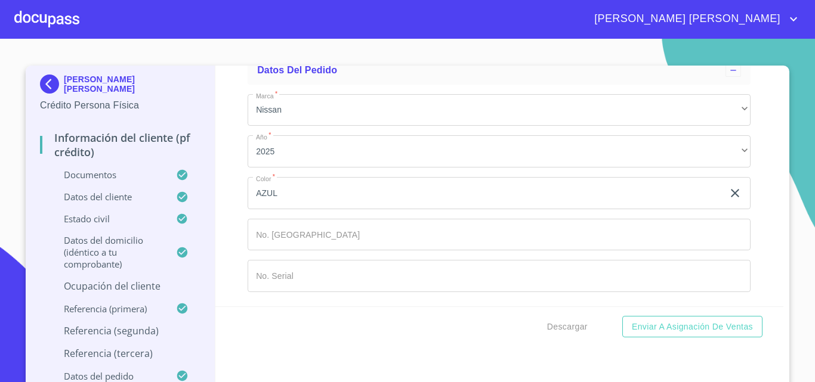
type input "[PERSON_NAME]"
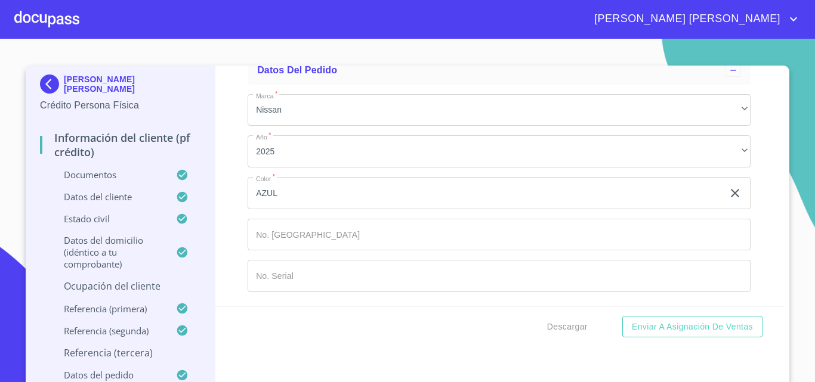
scroll to position [7318, 0]
type input "[PERSON_NAME]"
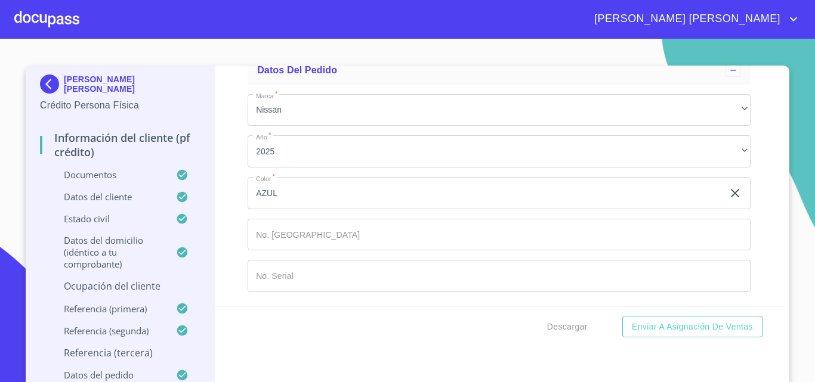
type input "PERLA"
type input "[PERSON_NAME]"
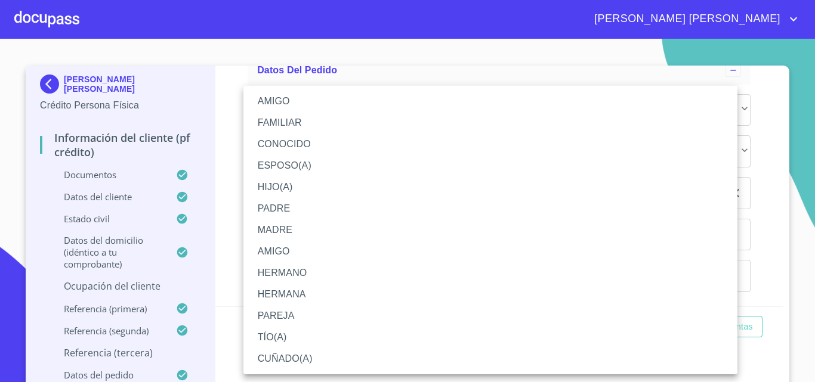
click at [280, 102] on li "AMIGO" at bounding box center [490, 101] width 494 height 21
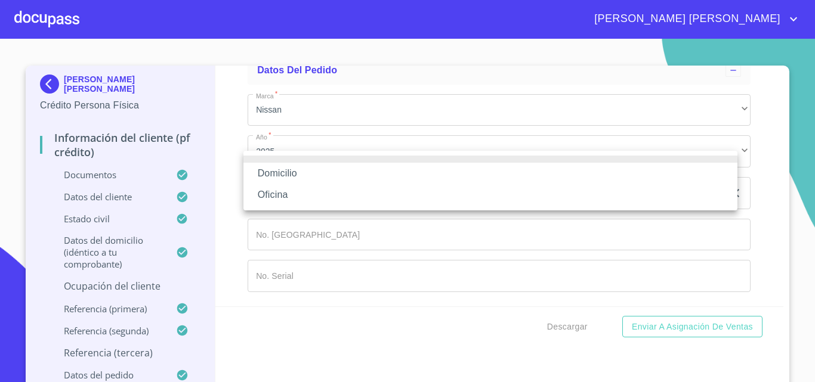
click at [293, 174] on li "Domicilio" at bounding box center [490, 173] width 494 height 21
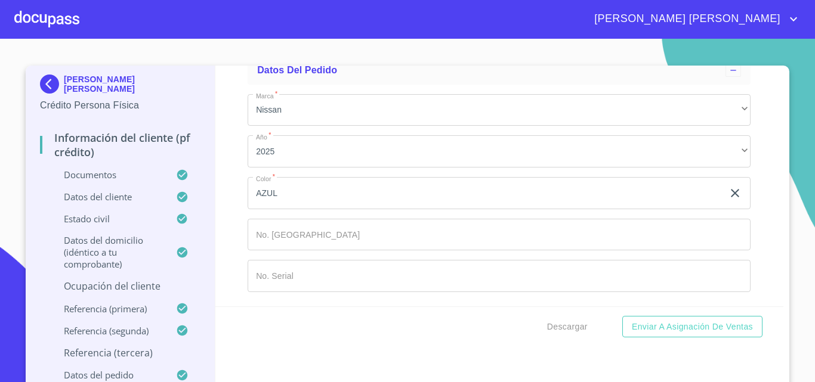
click at [407, 37] on input "Documento de identificación   *" at bounding box center [513, 21] width 474 height 32
paste input "[PHONE_NUMBER]"
type input "[PHONE_NUMBER]"
click at [578, 331] on span "Descargar" at bounding box center [567, 327] width 41 height 15
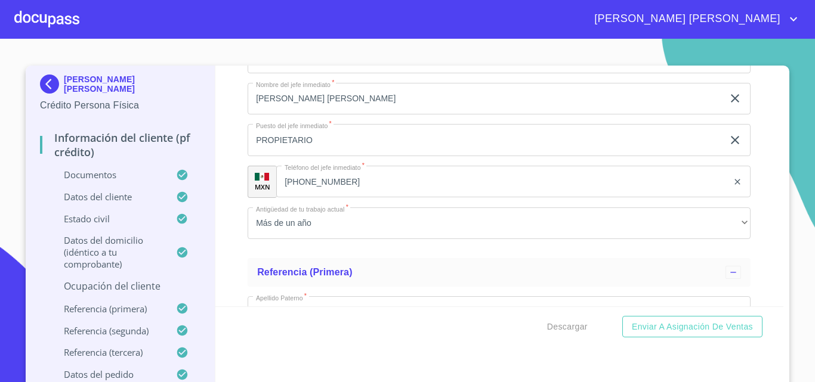
scroll to position [5797, 0]
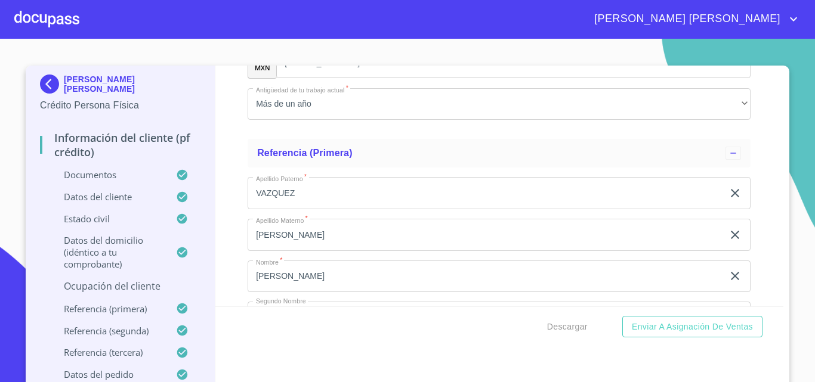
type input "100000"
click at [225, 213] on div "Información del cliente (PF crédito) Documentos Documento de identificación   *…" at bounding box center [499, 186] width 568 height 241
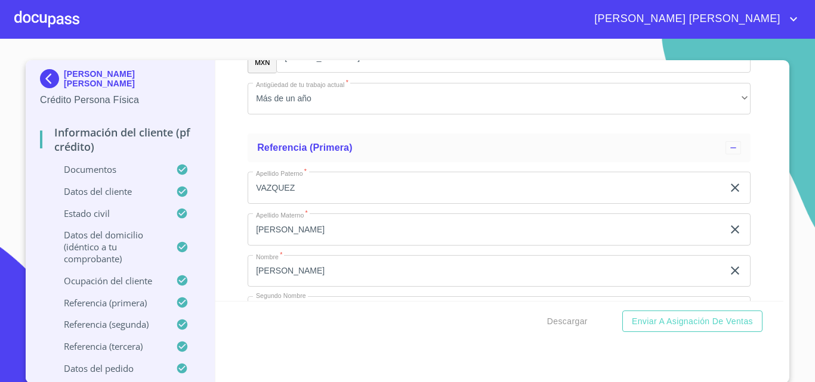
scroll to position [8, 0]
click at [572, 324] on span "Descargar" at bounding box center [567, 320] width 41 height 15
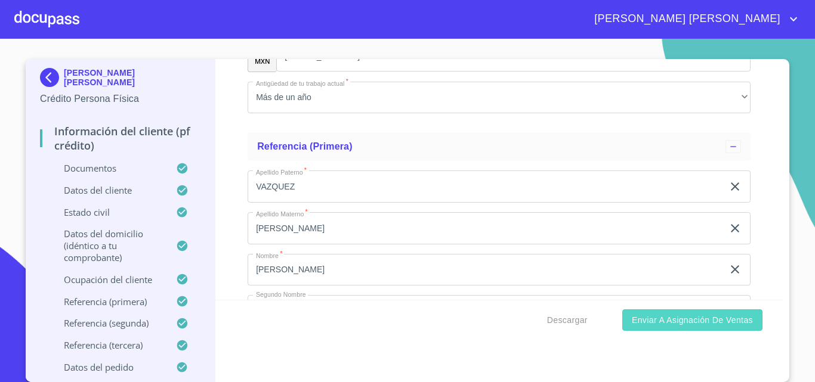
click at [675, 320] on span "Enviar a Asignación de Ventas" at bounding box center [692, 320] width 121 height 15
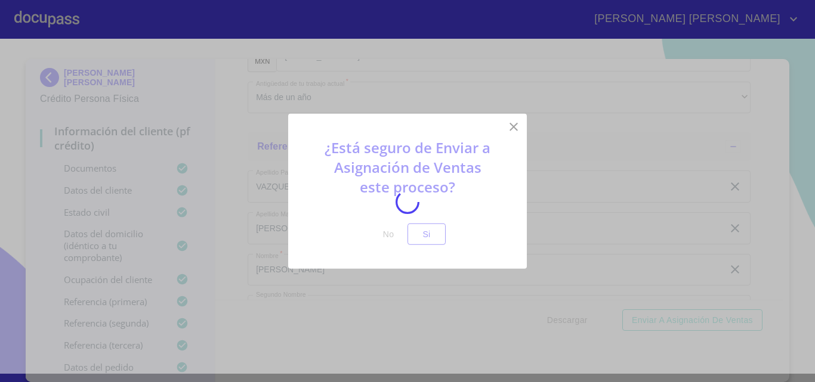
click at [422, 240] on div at bounding box center [407, 202] width 815 height 344
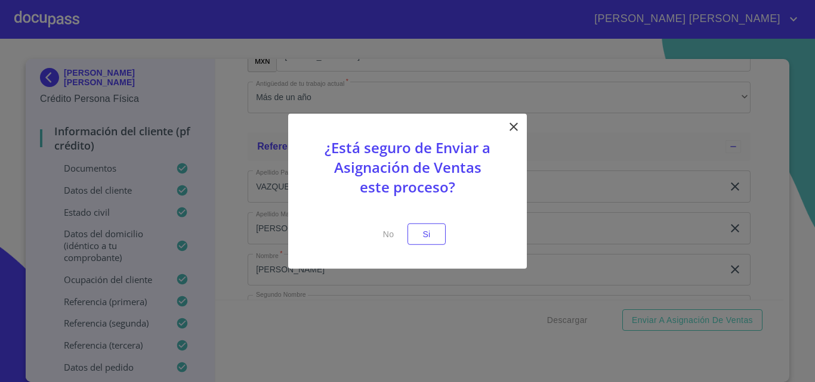
click at [422, 240] on span "Si" at bounding box center [426, 234] width 19 height 15
click at [429, 240] on span "Si" at bounding box center [426, 234] width 19 height 15
